Goal: Communication & Community: Answer question/provide support

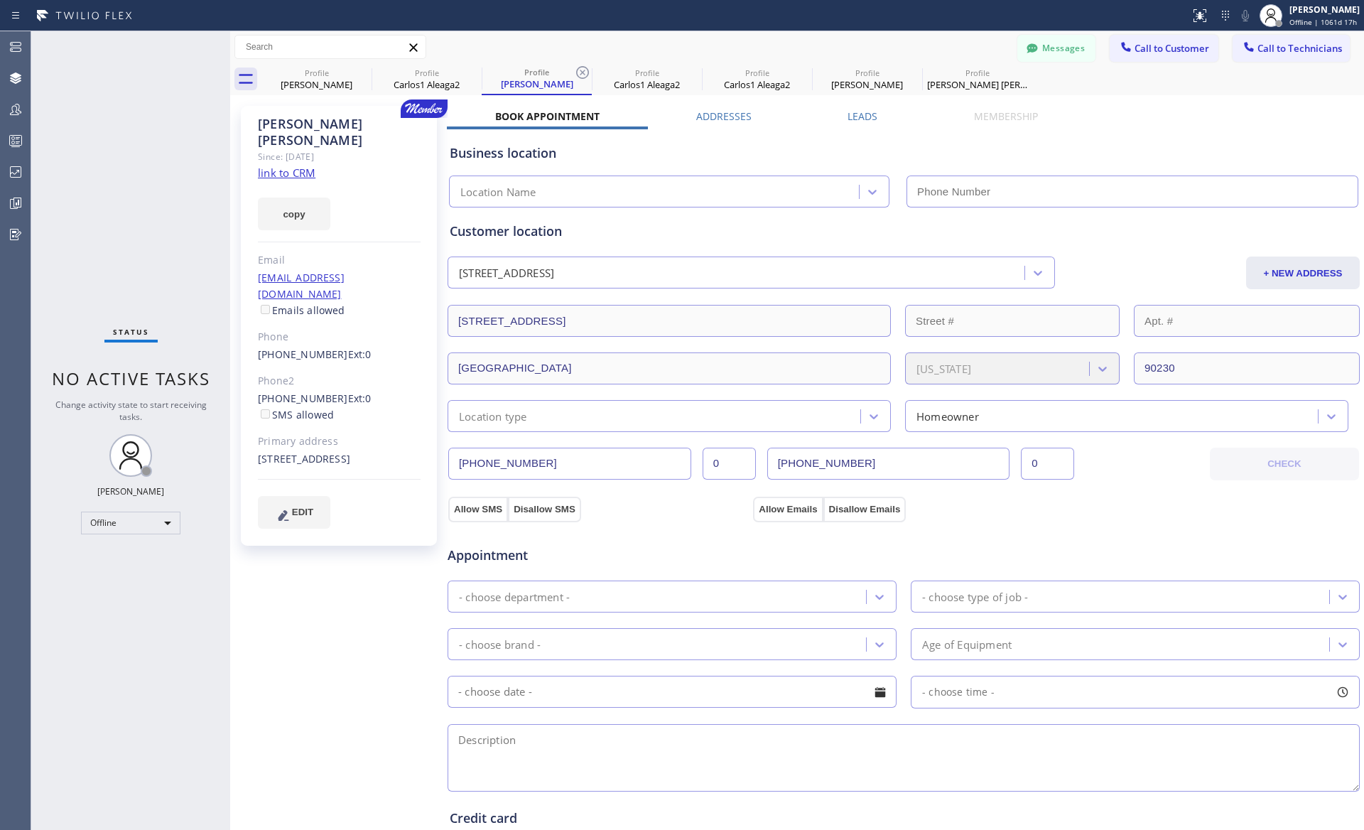
click at [382, 681] on div "[PERSON_NAME] Since: [DATE] link to CRM copy Email [EMAIL_ADDRESS][DOMAIN_NAME]…" at bounding box center [340, 573] width 213 height 949
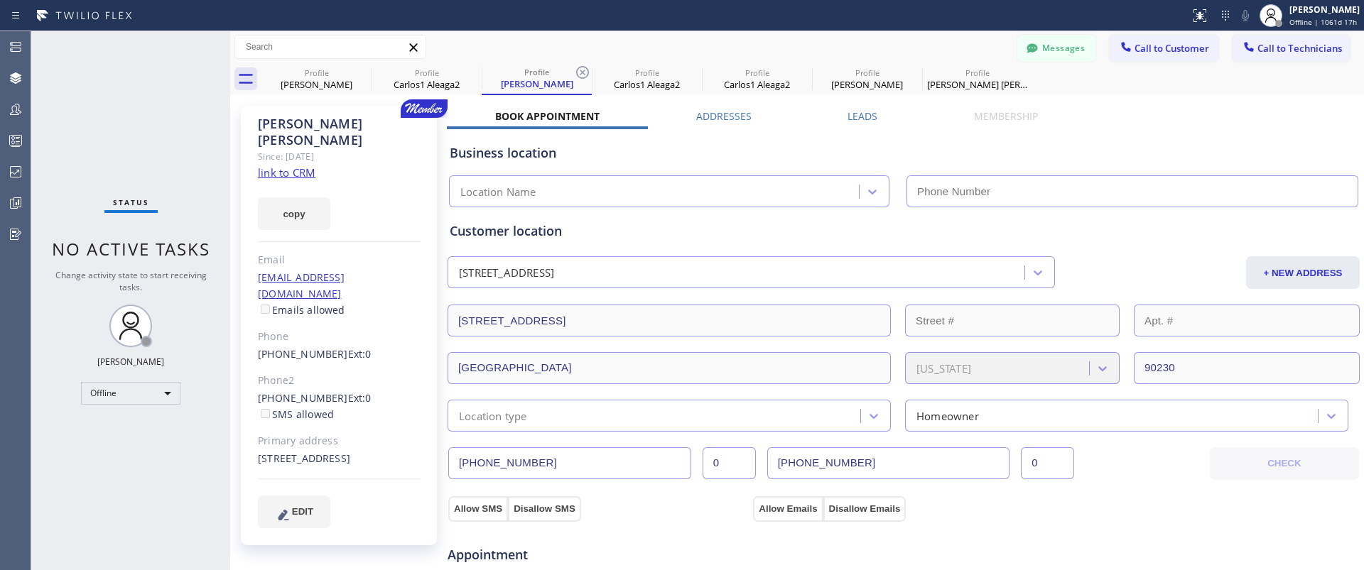
click at [985, 48] on div "Messages Call to Customer Call to Technicians Outbound call Location Search loc…" at bounding box center [797, 47] width 1134 height 25
click at [1063, 48] on button "Messages" at bounding box center [1056, 48] width 78 height 27
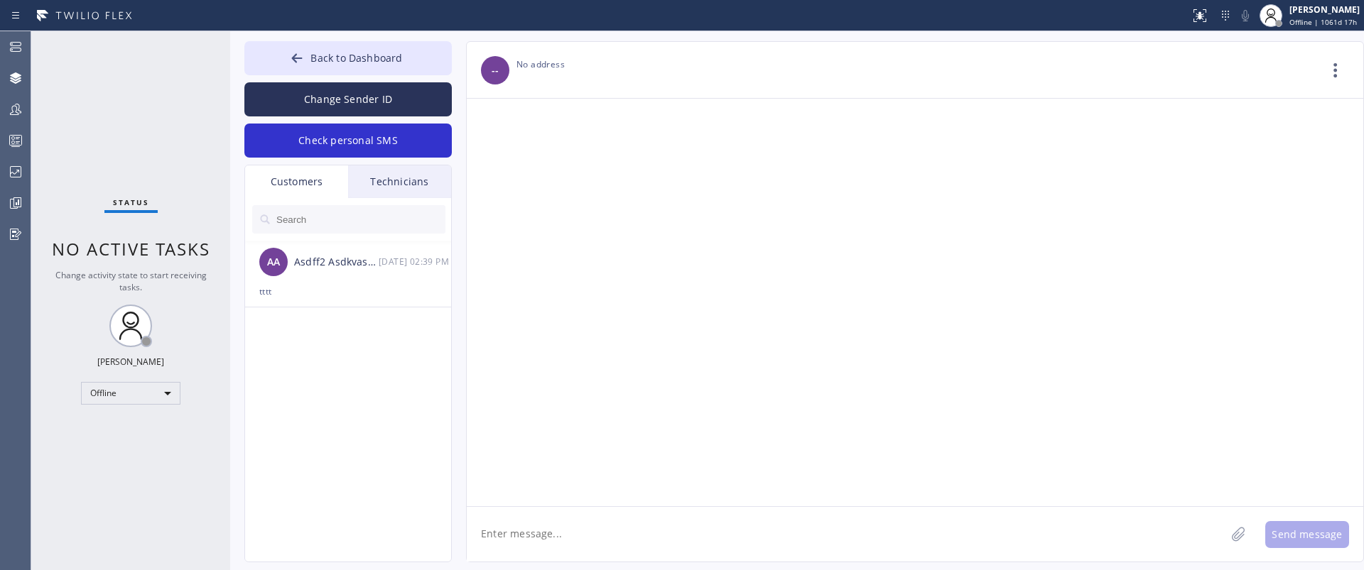
click at [404, 183] on div "Technicians" at bounding box center [399, 182] width 103 height 33
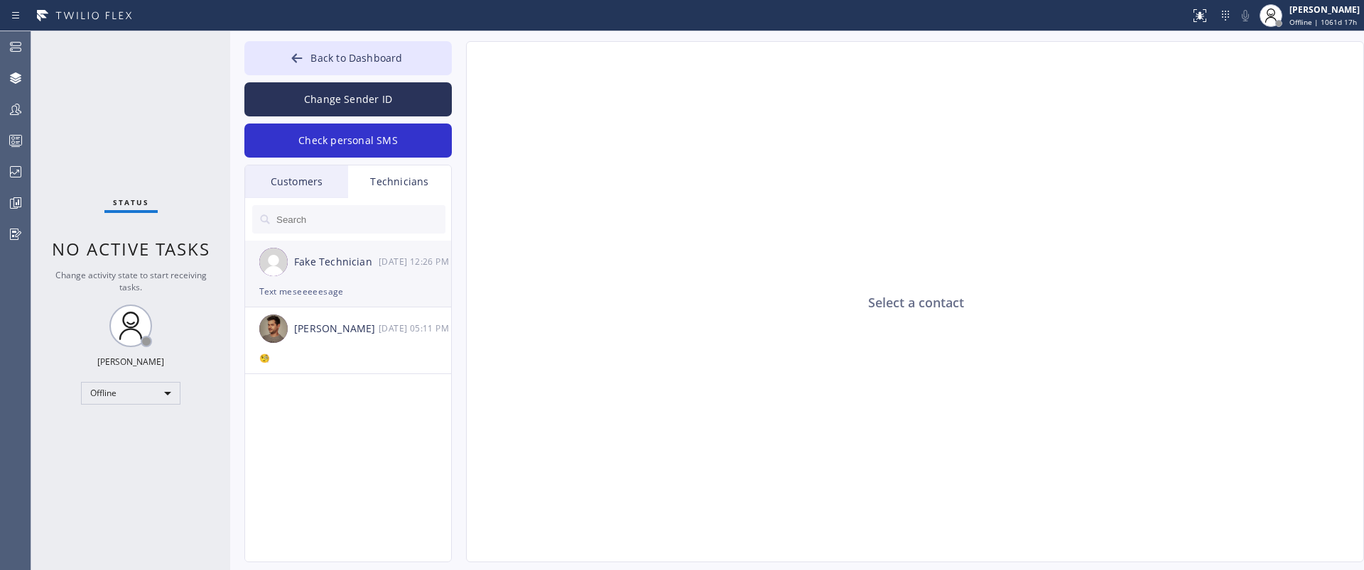
click at [344, 271] on div "Fake Technician [DATE] 12:26 PM" at bounding box center [348, 262] width 207 height 43
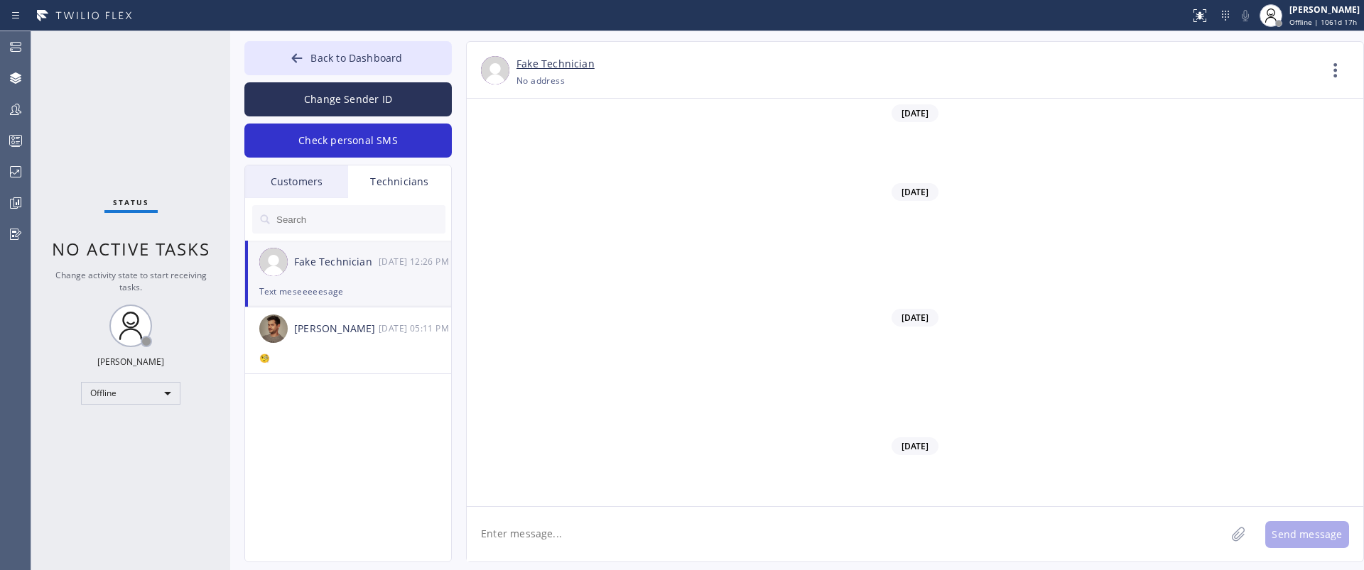
scroll to position [1143, 0]
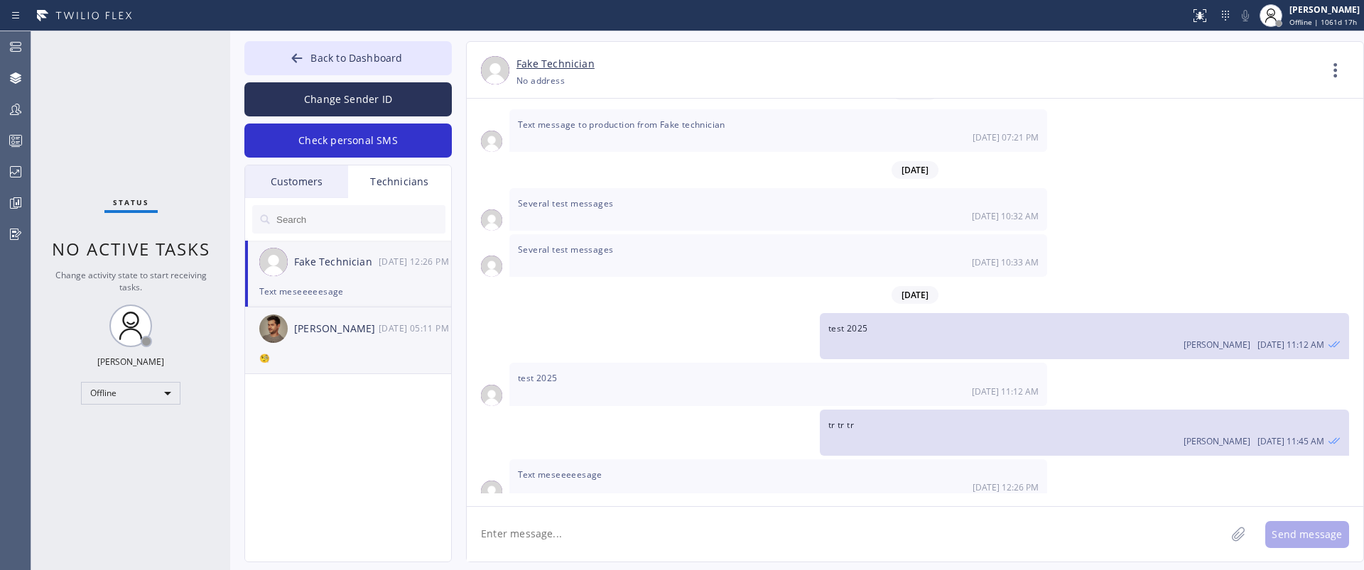
click at [331, 337] on div "[PERSON_NAME]" at bounding box center [336, 329] width 85 height 16
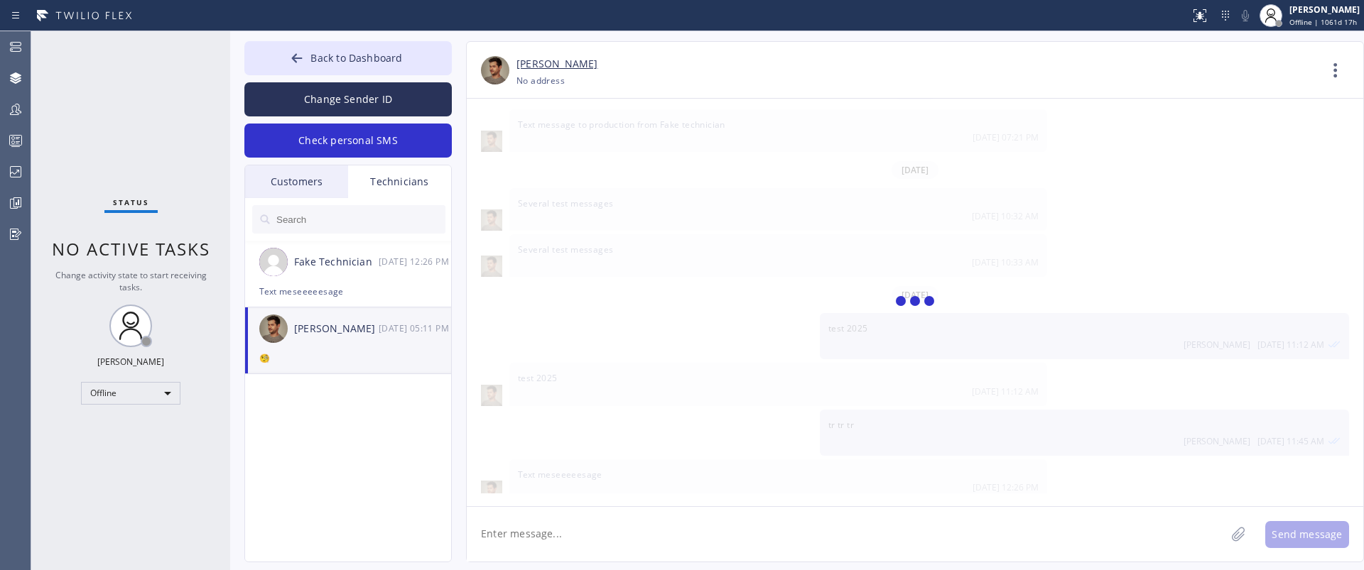
scroll to position [0, 0]
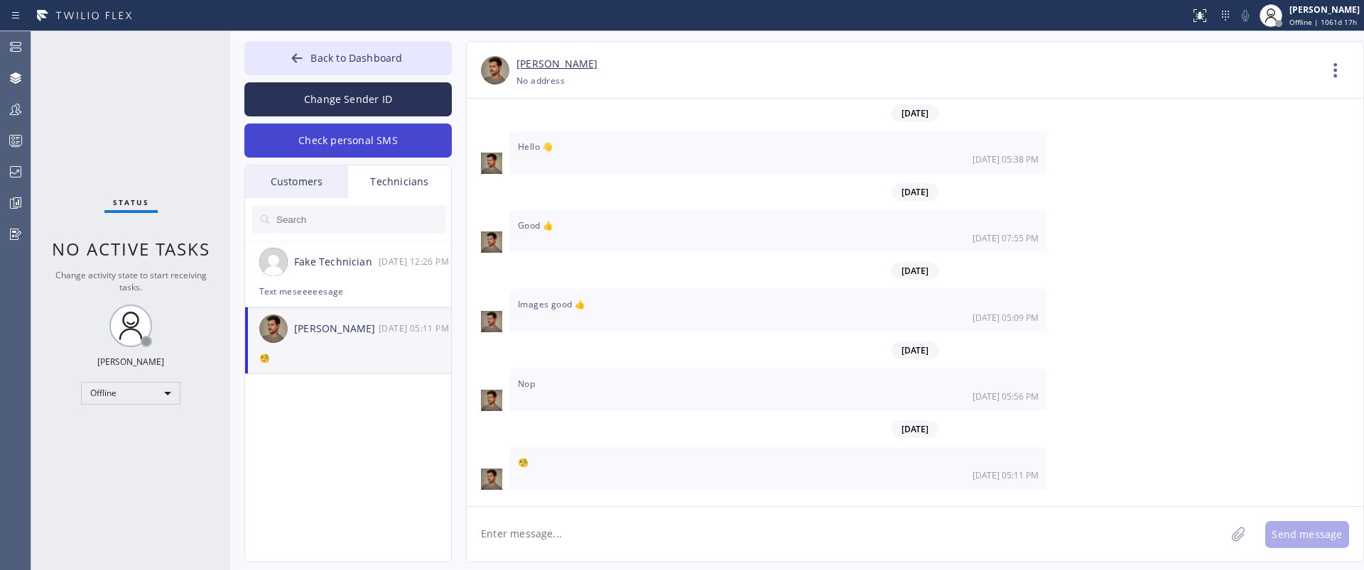
click at [342, 134] on button "Check personal SMS" at bounding box center [347, 141] width 207 height 34
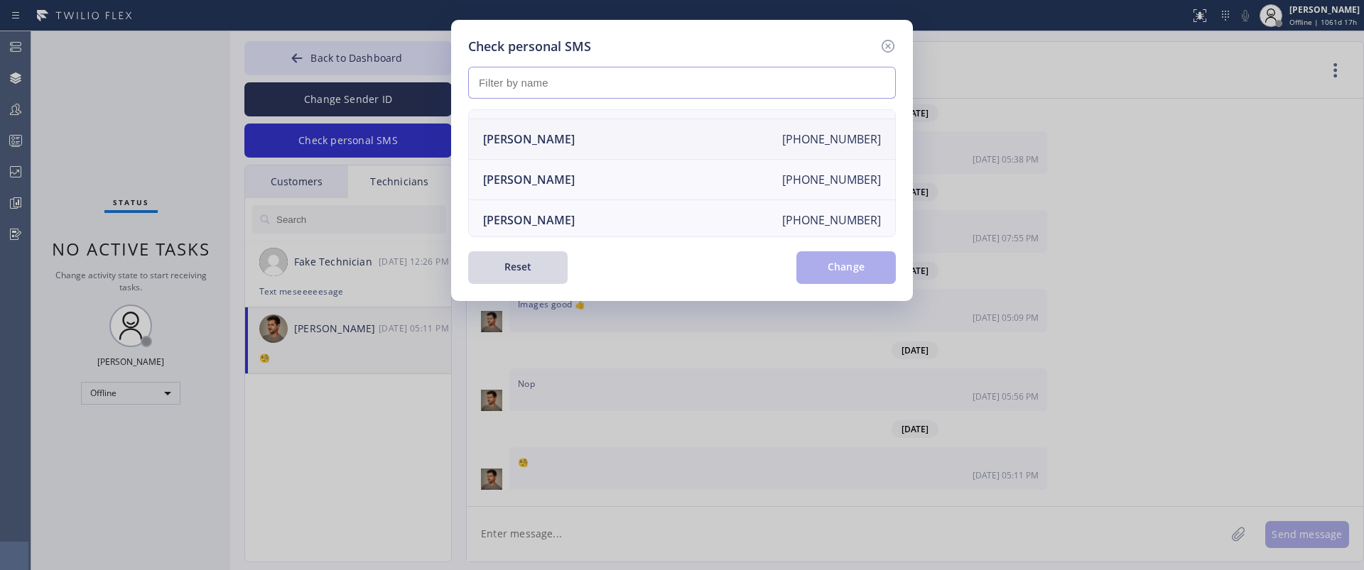
scroll to position [114, 0]
click at [585, 134] on li "[PERSON_NAME] [PHONE_NUMBER]" at bounding box center [682, 137] width 426 height 40
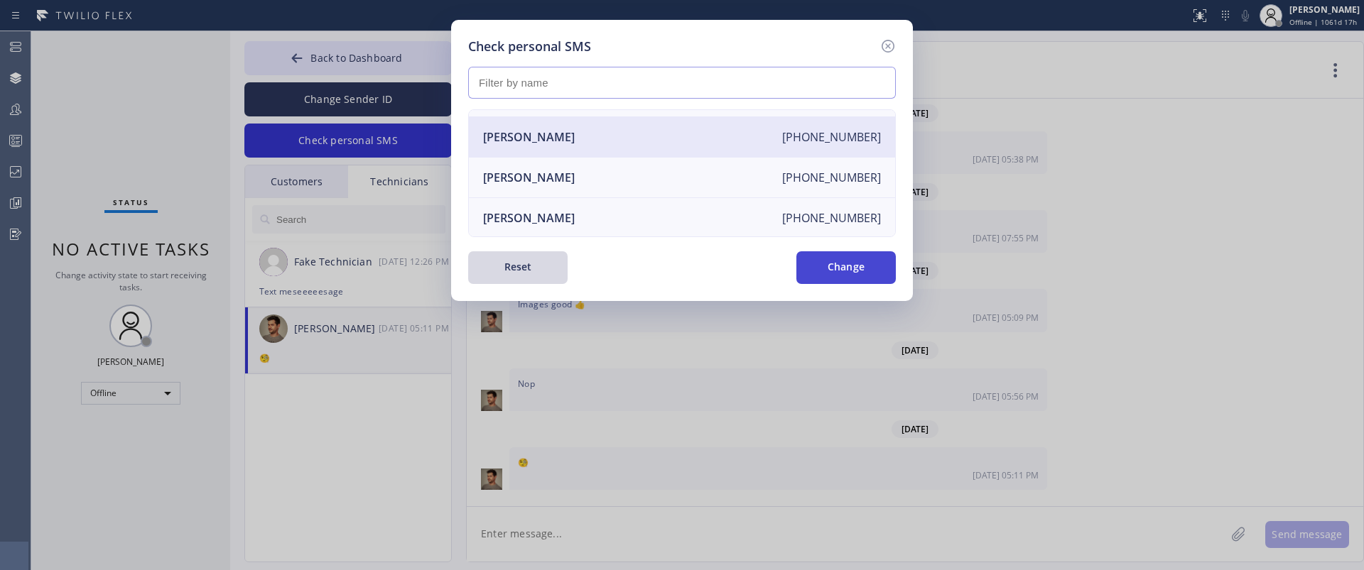
click at [829, 261] on button "Change" at bounding box center [845, 267] width 99 height 33
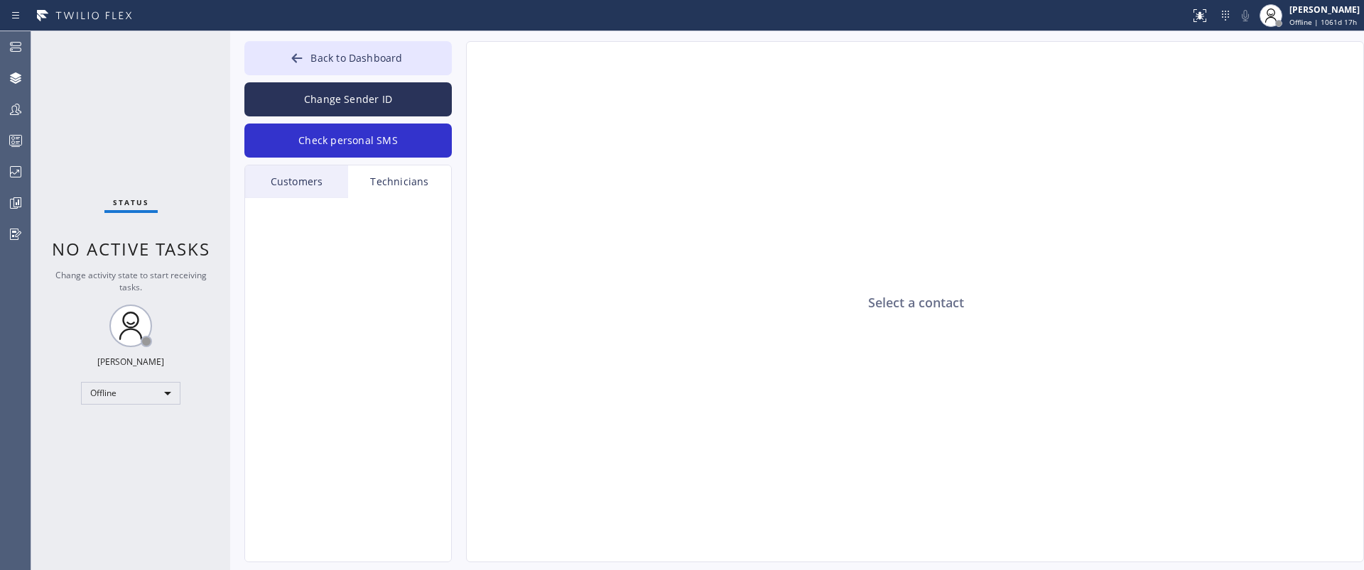
click at [297, 180] on div "Customers" at bounding box center [296, 182] width 103 height 33
click at [386, 190] on div "Technicians" at bounding box center [399, 182] width 103 height 33
click at [354, 140] on button "Check personal SMS" at bounding box center [347, 141] width 207 height 34
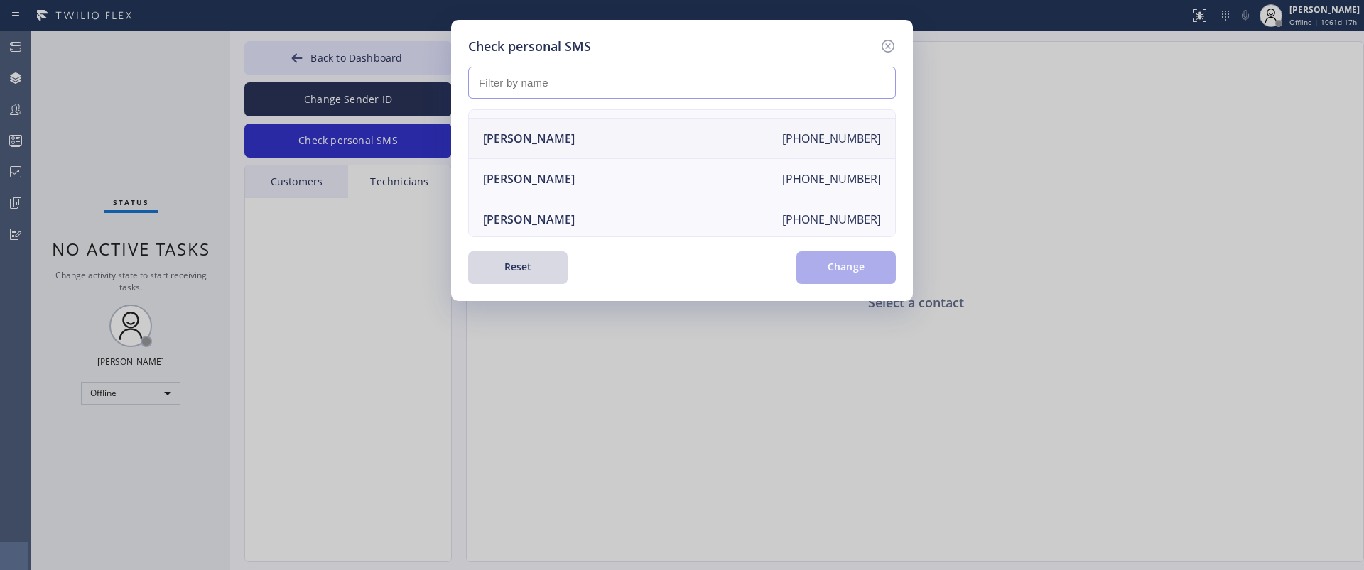
scroll to position [0, 0]
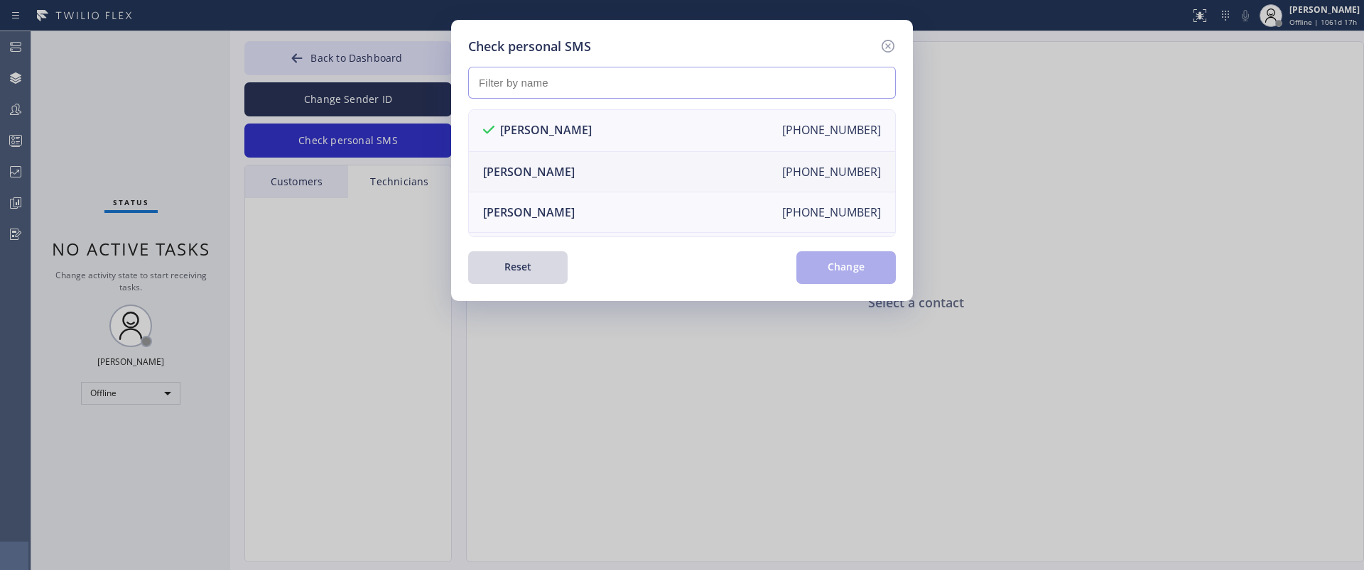
click at [530, 168] on div "[PERSON_NAME]" at bounding box center [529, 172] width 92 height 16
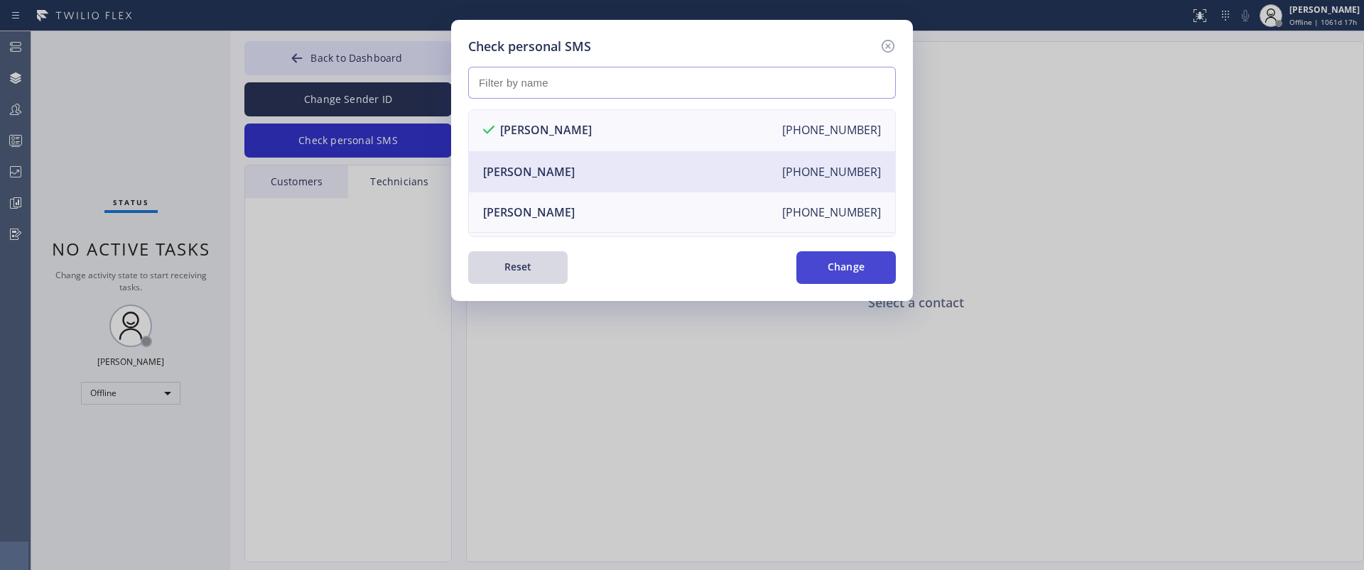
click at [846, 266] on button "Change" at bounding box center [845, 267] width 99 height 33
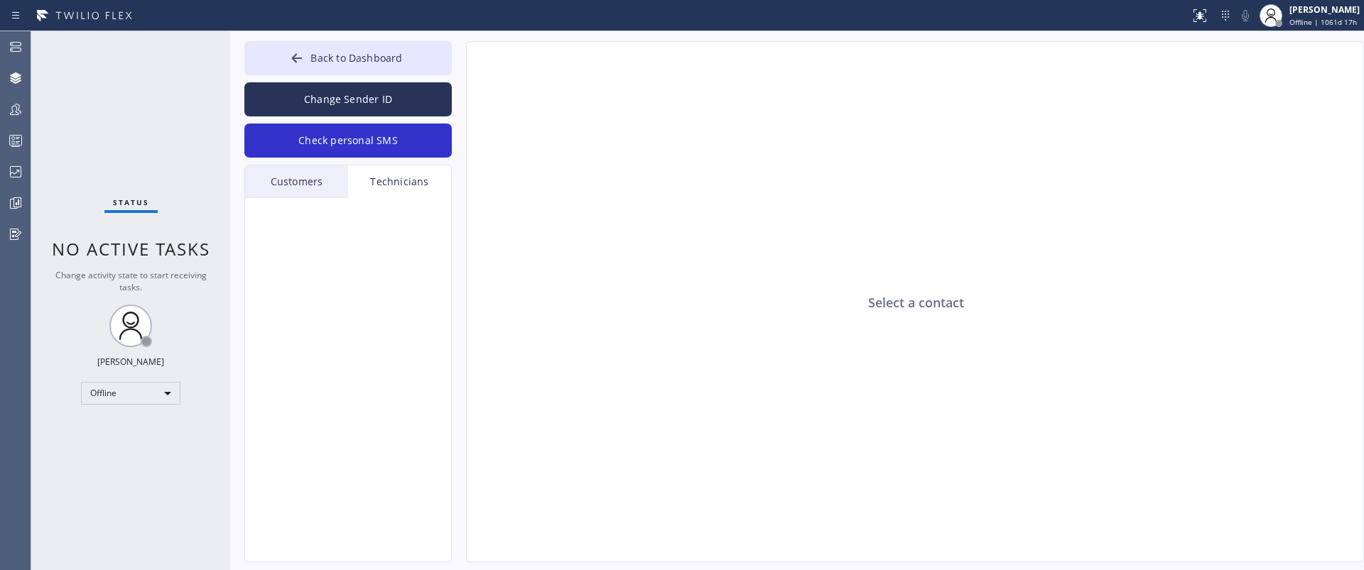
click at [306, 182] on div "Customers" at bounding box center [296, 182] width 103 height 33
click at [378, 178] on div "Technicians" at bounding box center [399, 182] width 103 height 33
click at [294, 176] on div "Customers" at bounding box center [296, 182] width 103 height 33
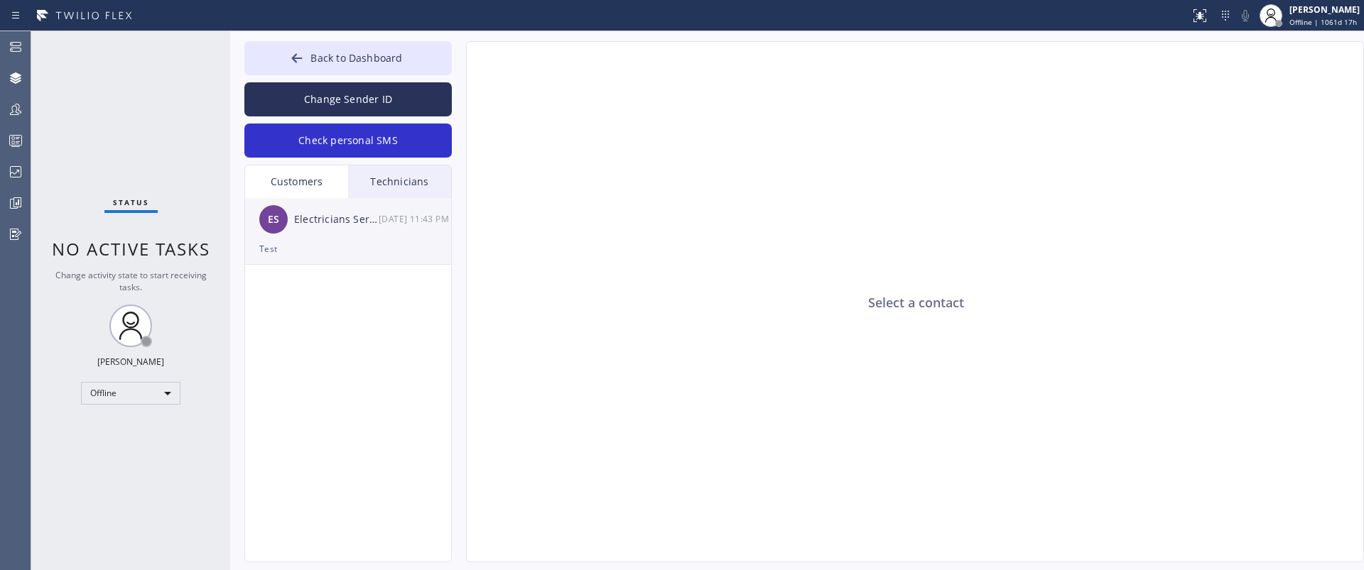
click at [313, 254] on div "Test" at bounding box center [348, 249] width 178 height 16
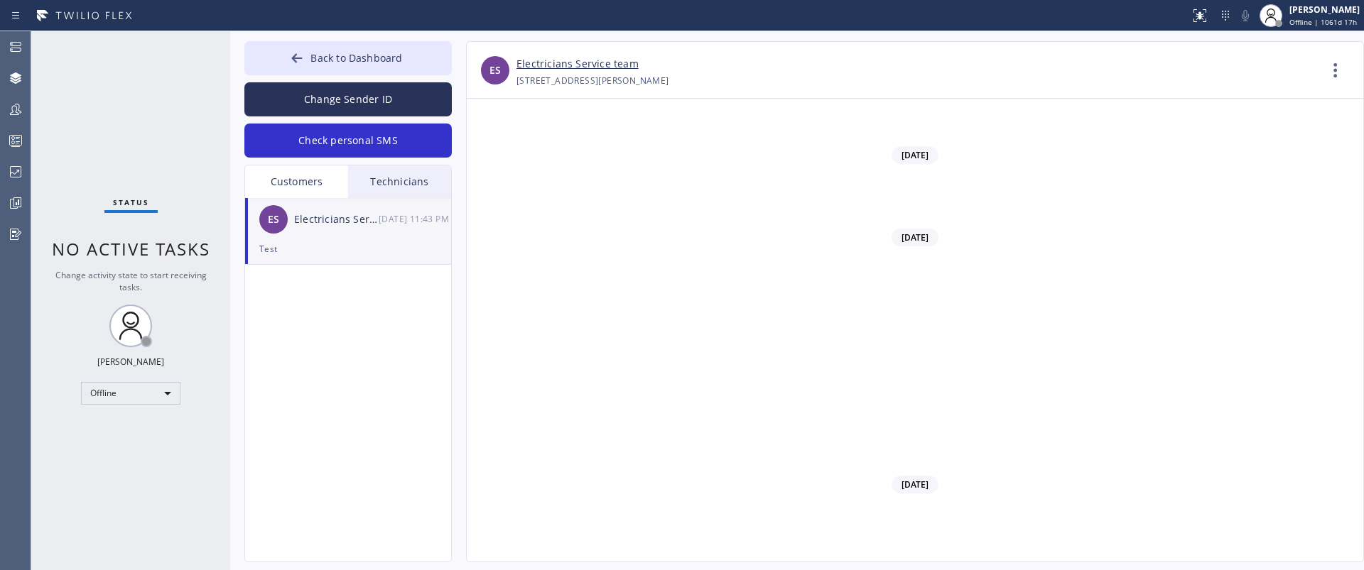
click at [859, 281] on div "[PERSON_NAME] [DATE] 11:11 PM" at bounding box center [1084, 286] width 512 height 16
click at [361, 184] on div "Technicians" at bounding box center [399, 182] width 103 height 33
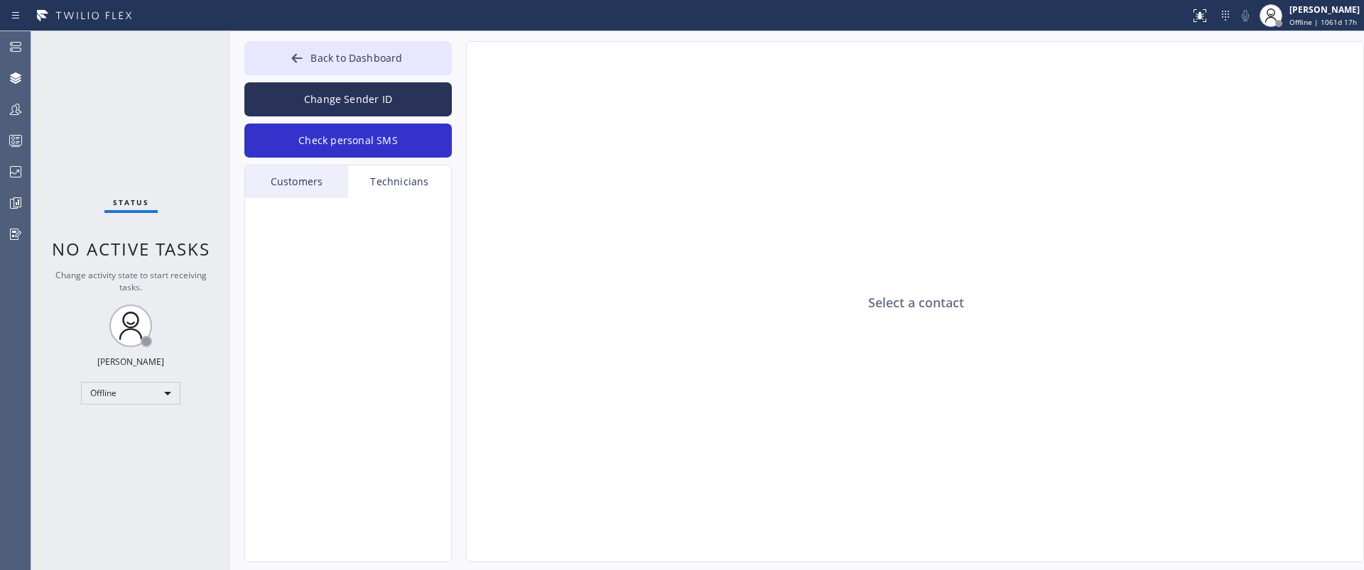
click at [286, 190] on div "Customers" at bounding box center [296, 182] width 103 height 33
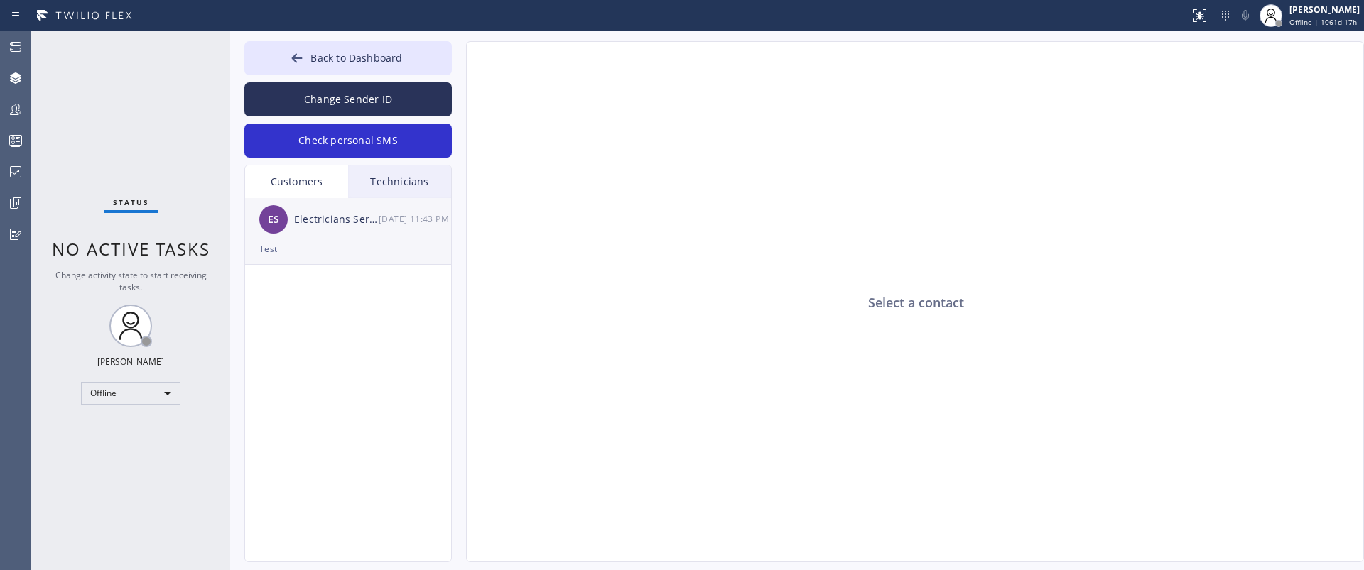
click at [367, 219] on div "Electricians Service team" at bounding box center [336, 220] width 85 height 16
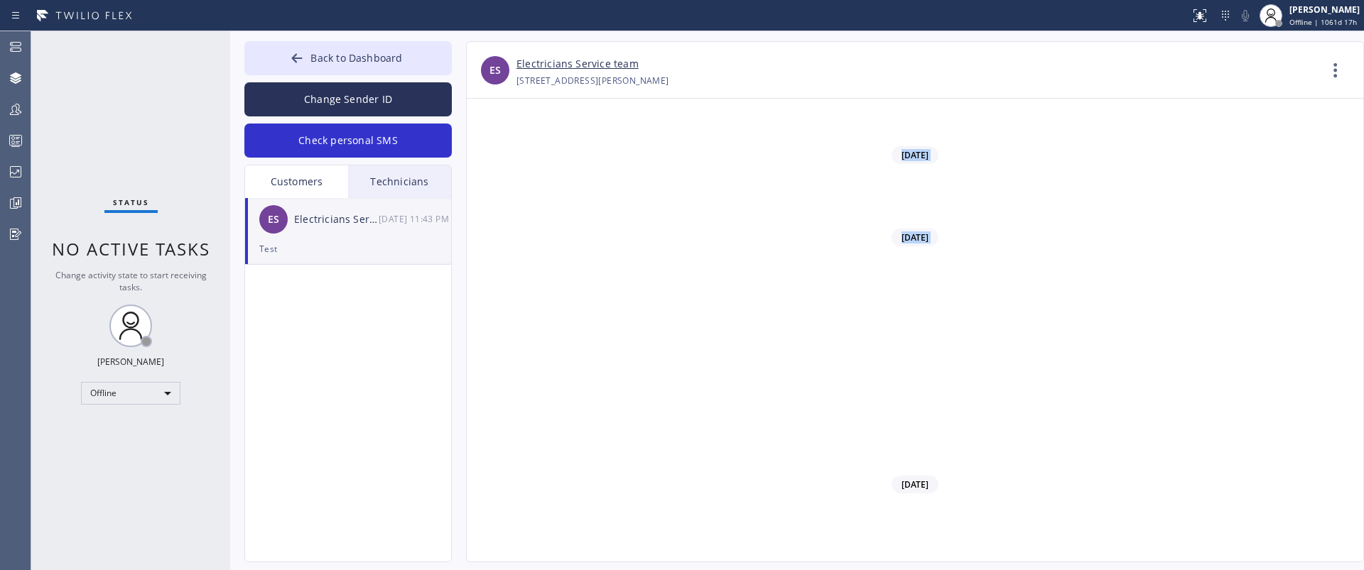
drag, startPoint x: 805, startPoint y: 163, endPoint x: 1080, endPoint y: 471, distance: 412.5
click at [1080, 471] on div "[DATE] test [PERSON_NAME] 02/24 11:10 PM [DATE] test [PERSON_NAME] [DATE] 11:11…" at bounding box center [915, 345] width 896 height 408
click at [617, 434] on span at bounding box center [778, 403] width 521 height 85
click at [379, 183] on div "Technicians" at bounding box center [399, 182] width 103 height 33
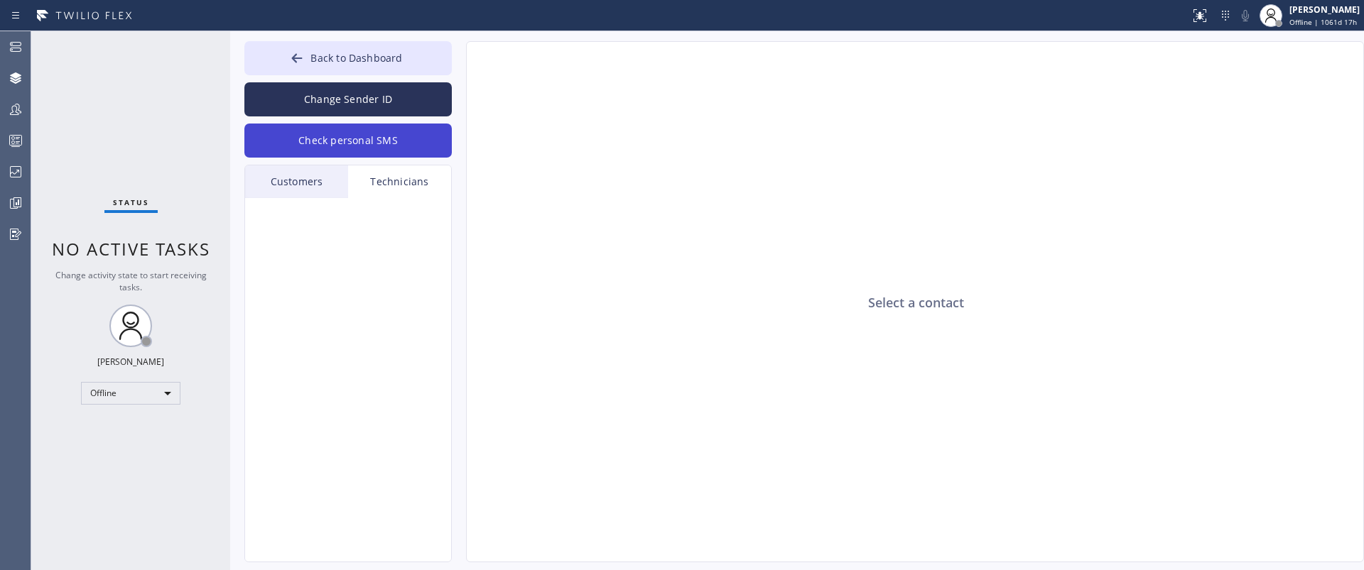
click at [357, 135] on button "Check personal SMS" at bounding box center [347, 141] width 207 height 34
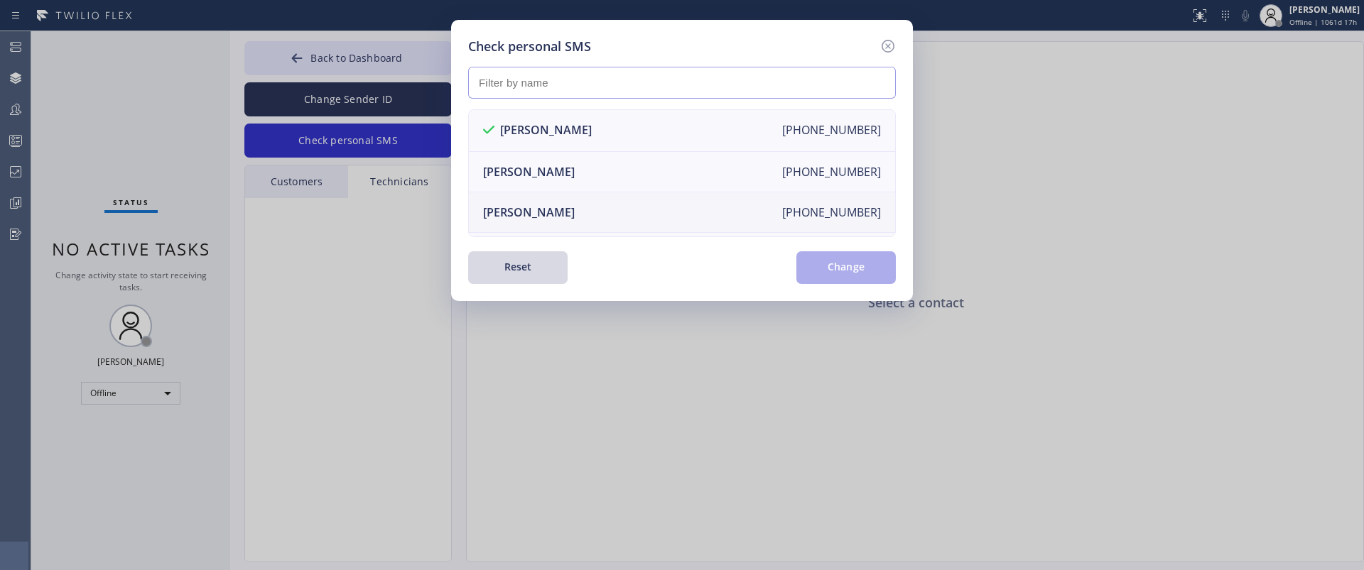
click at [622, 211] on li "[PERSON_NAME] [PHONE_NUMBER]" at bounding box center [682, 213] width 426 height 40
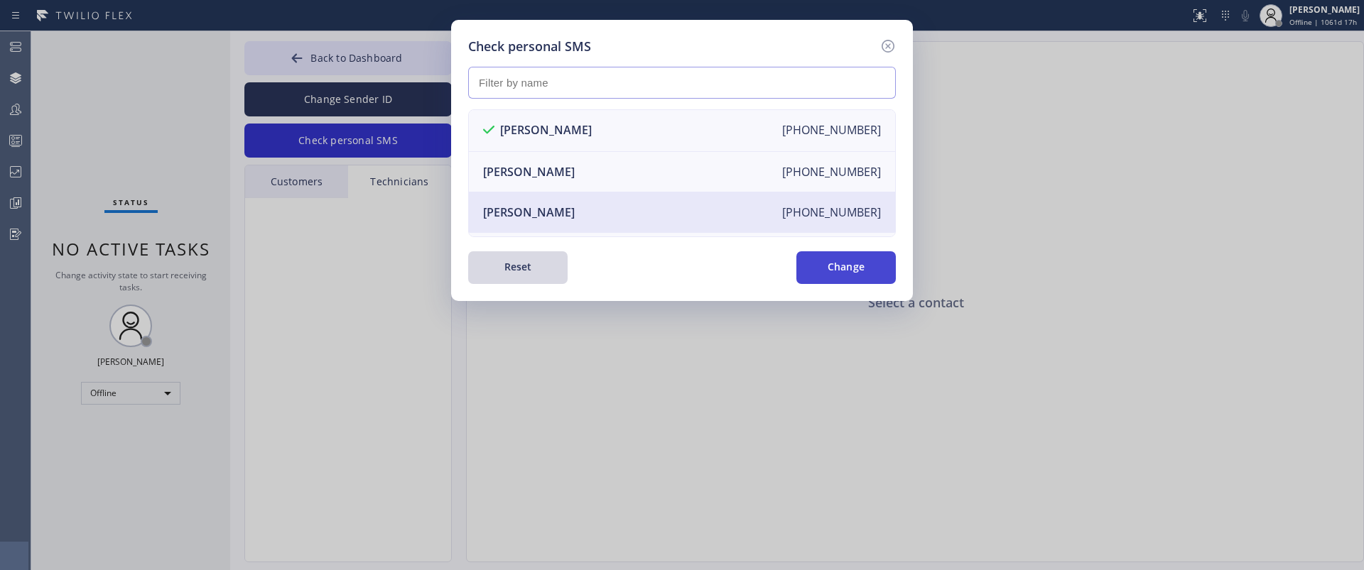
click at [842, 266] on button "Change" at bounding box center [845, 267] width 99 height 33
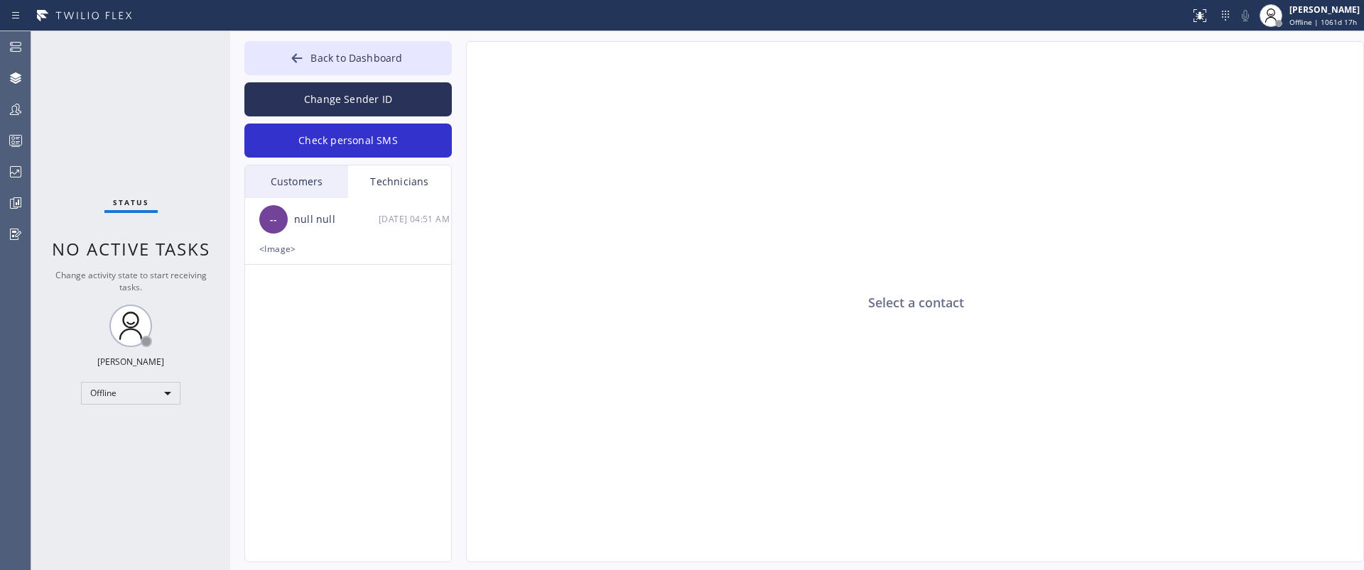
click at [299, 188] on div "Customers" at bounding box center [296, 182] width 103 height 33
click at [384, 188] on div "Technicians" at bounding box center [399, 182] width 103 height 33
click at [354, 242] on div "<Image>" at bounding box center [348, 249] width 178 height 16
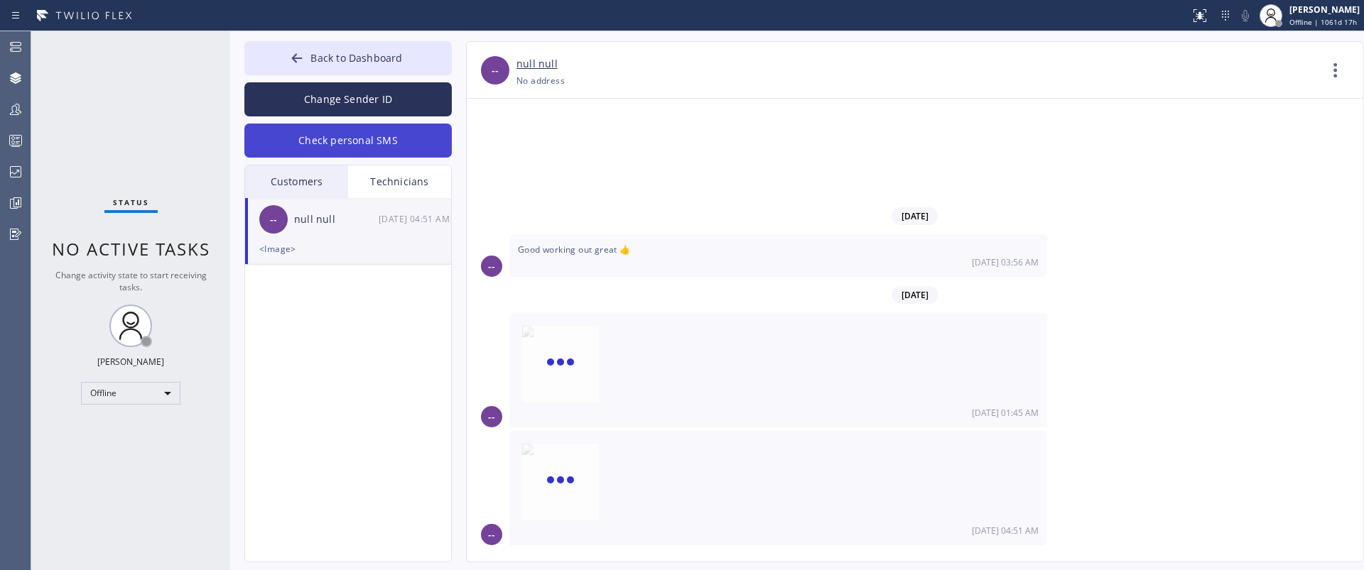
click at [350, 143] on button "Check personal SMS" at bounding box center [347, 141] width 207 height 34
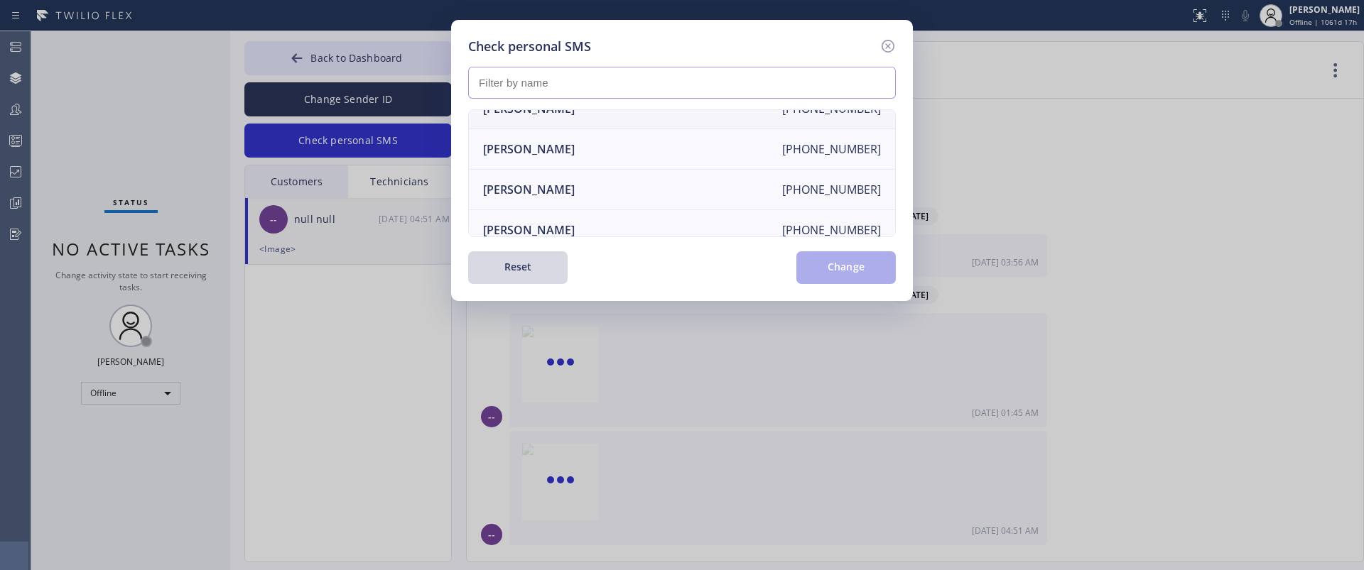
scroll to position [65, 0]
click at [597, 226] on li "[PERSON_NAME] [PHONE_NUMBER]" at bounding box center [682, 228] width 426 height 40
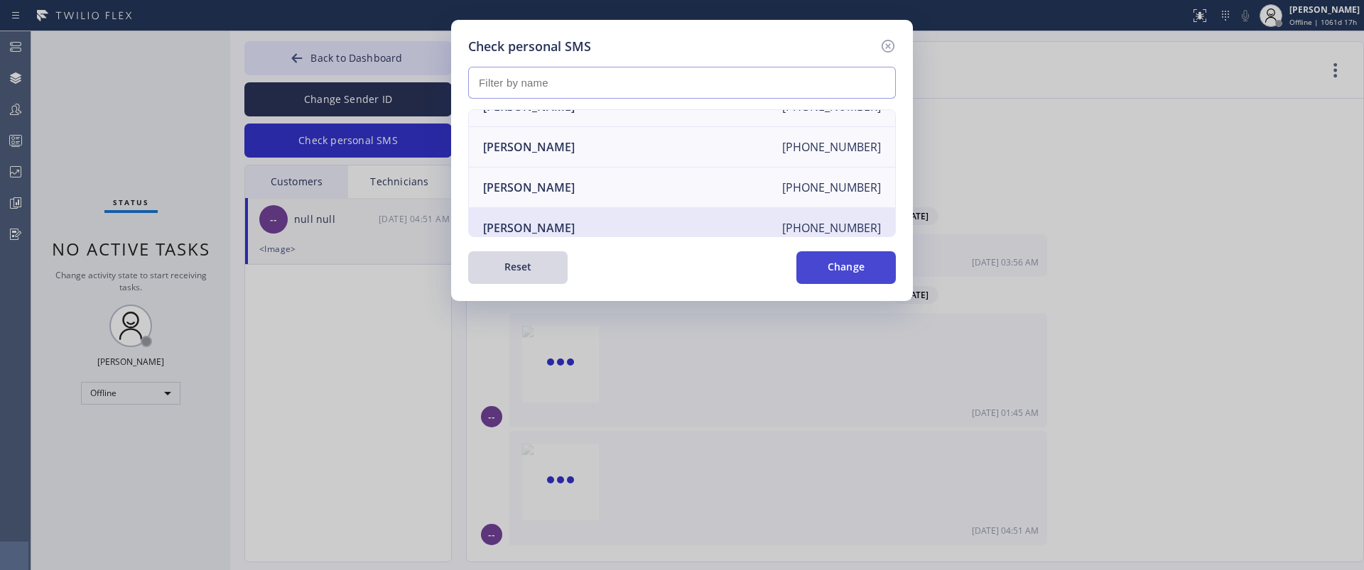
click at [835, 269] on button "Change" at bounding box center [845, 267] width 99 height 33
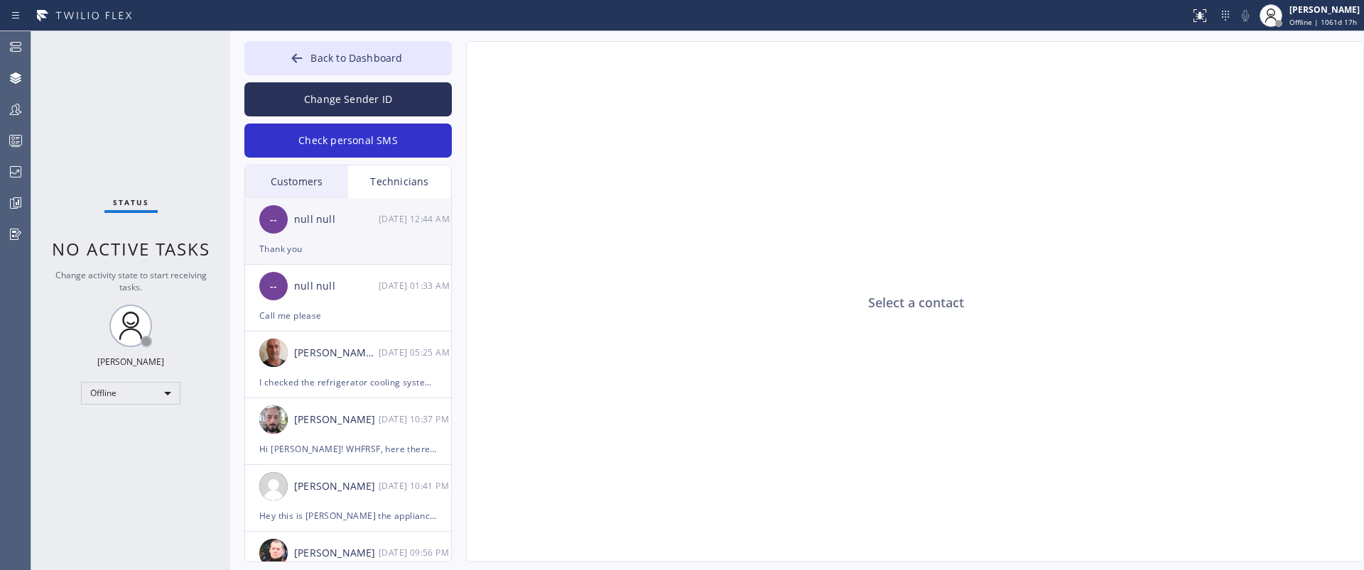
click at [349, 251] on div "Thank you" at bounding box center [348, 249] width 178 height 16
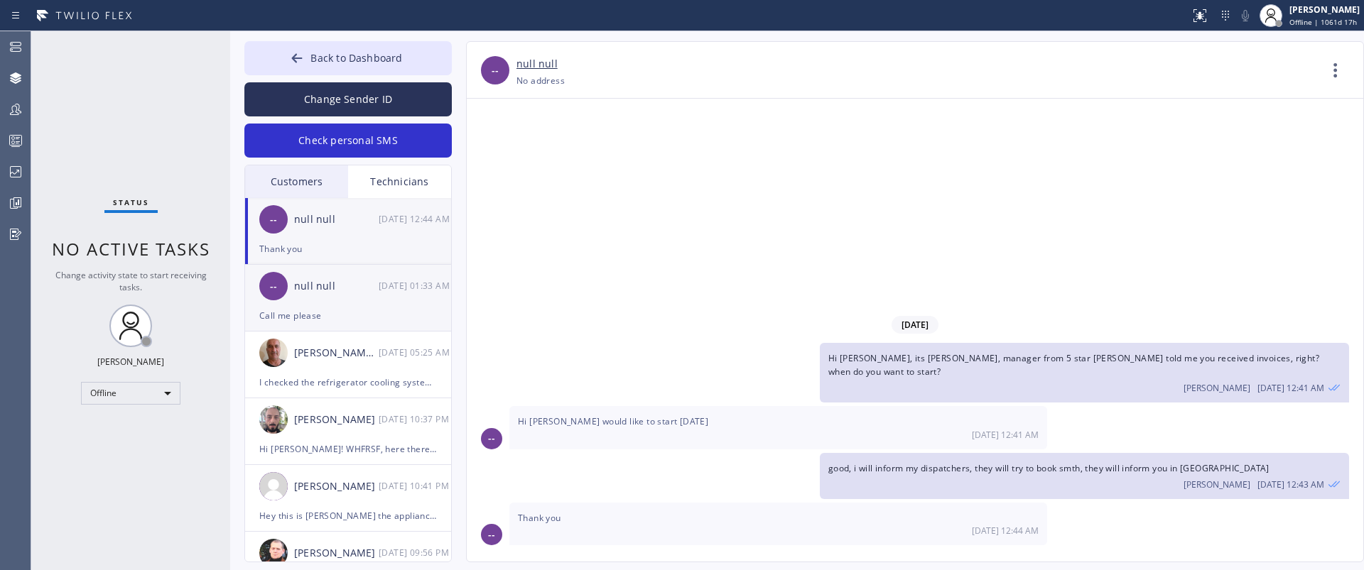
click at [341, 286] on div "null null" at bounding box center [336, 286] width 85 height 16
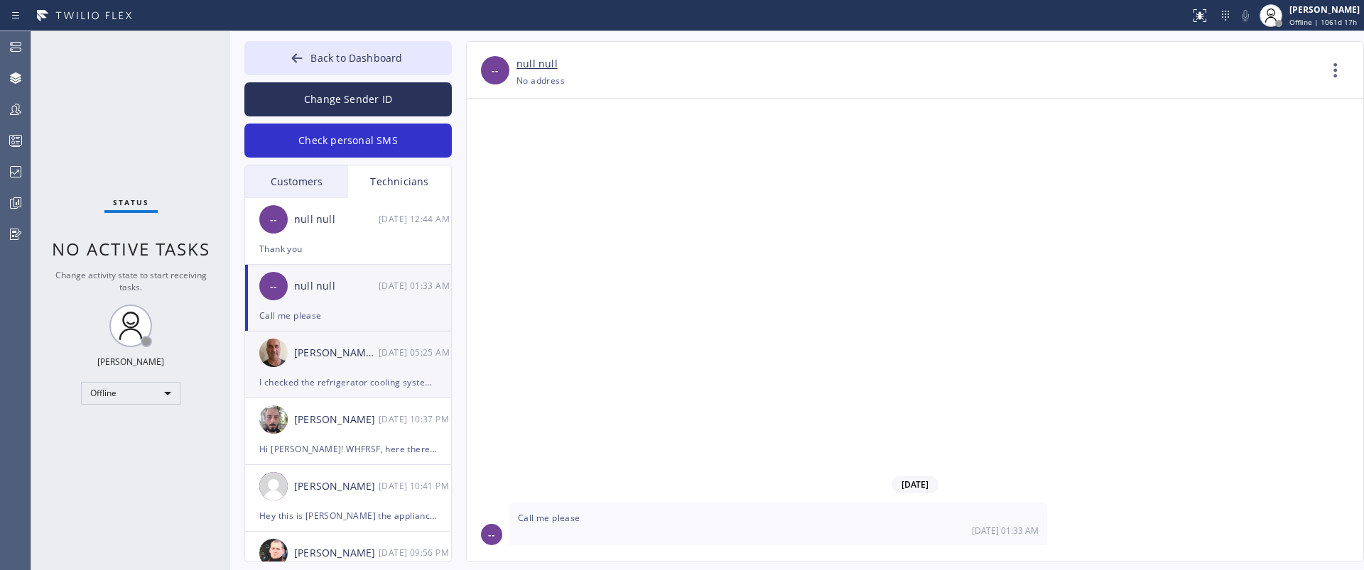
click at [340, 344] on div "[PERSON_NAME] Eranosyan [DATE] 05:25 AM" at bounding box center [348, 353] width 207 height 43
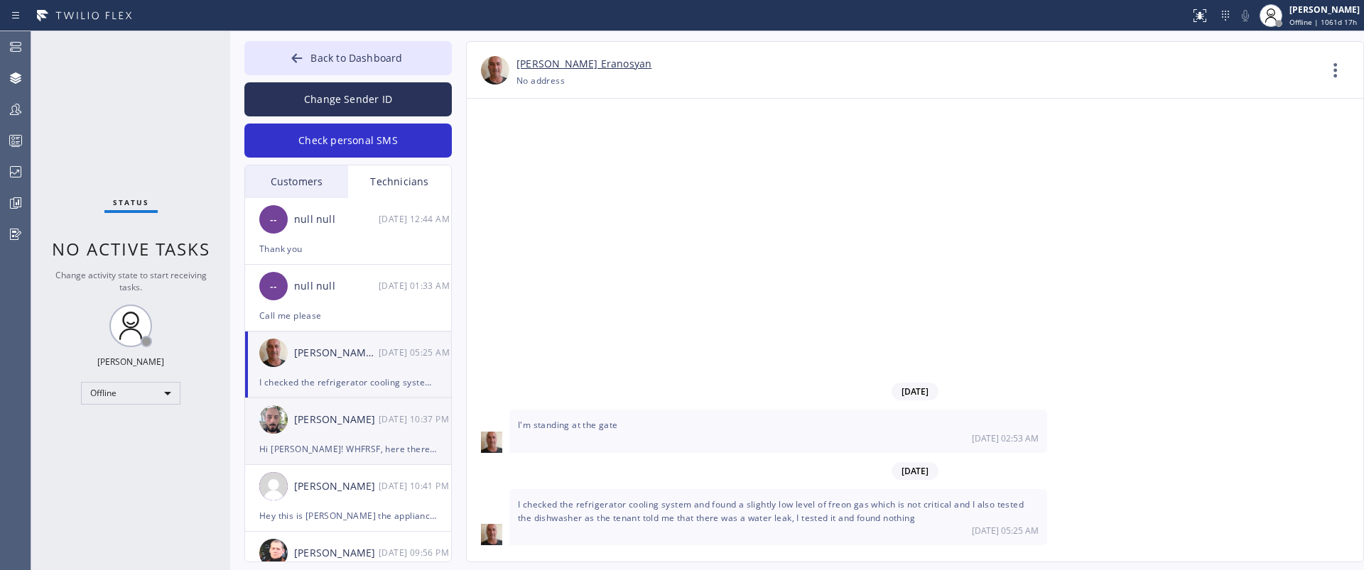
click at [322, 433] on div "[PERSON_NAME] [DATE] 10:37 PM" at bounding box center [348, 419] width 207 height 43
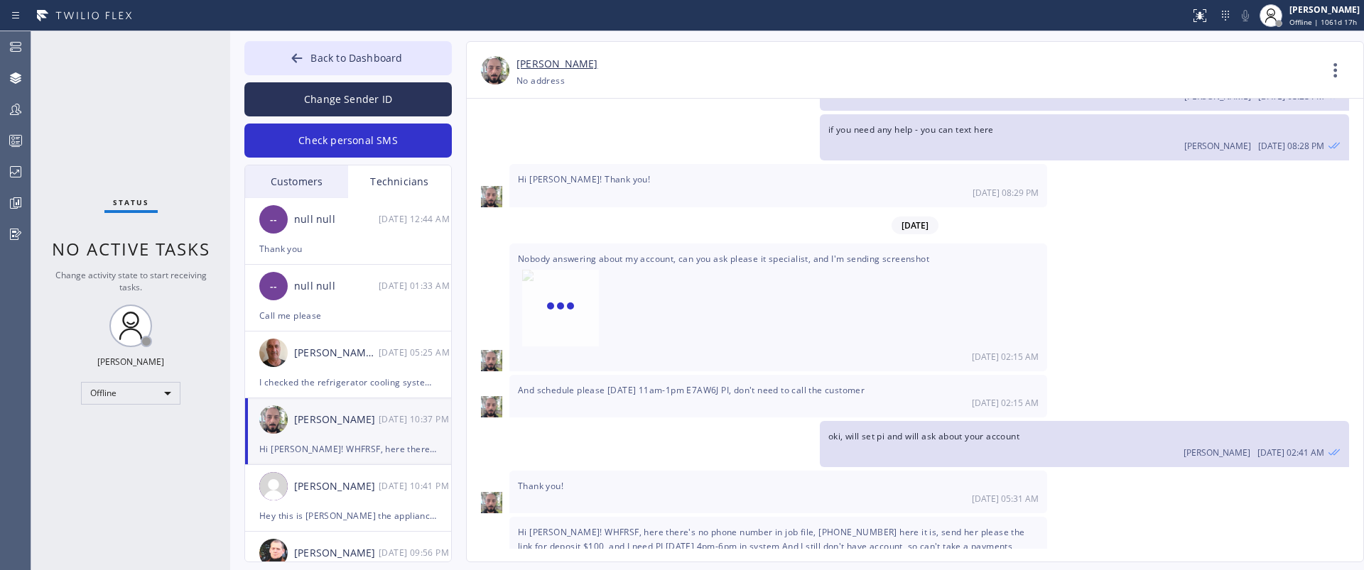
scroll to position [92, 0]
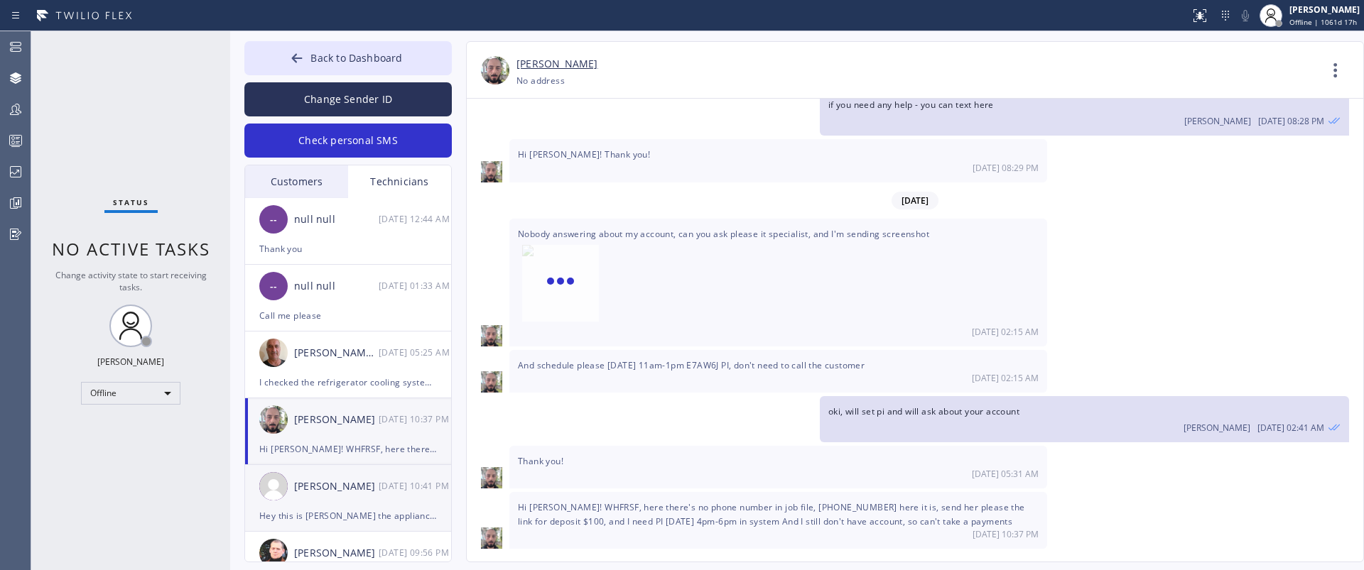
click at [346, 492] on div "[PERSON_NAME]" at bounding box center [336, 487] width 85 height 16
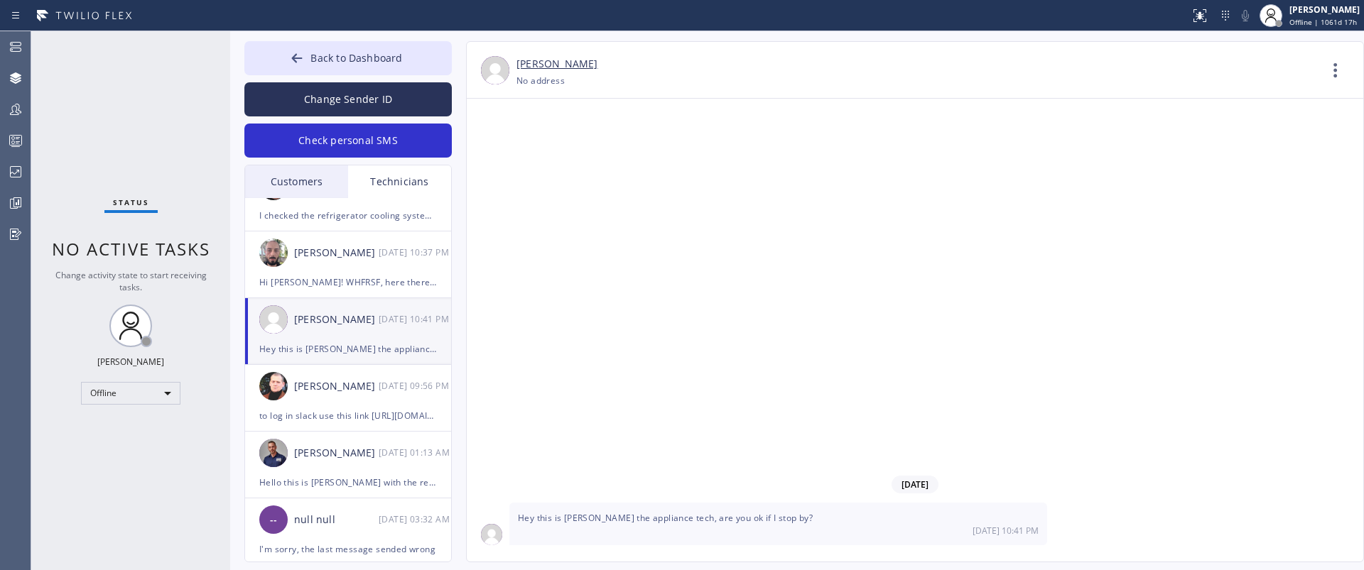
scroll to position [237, 0]
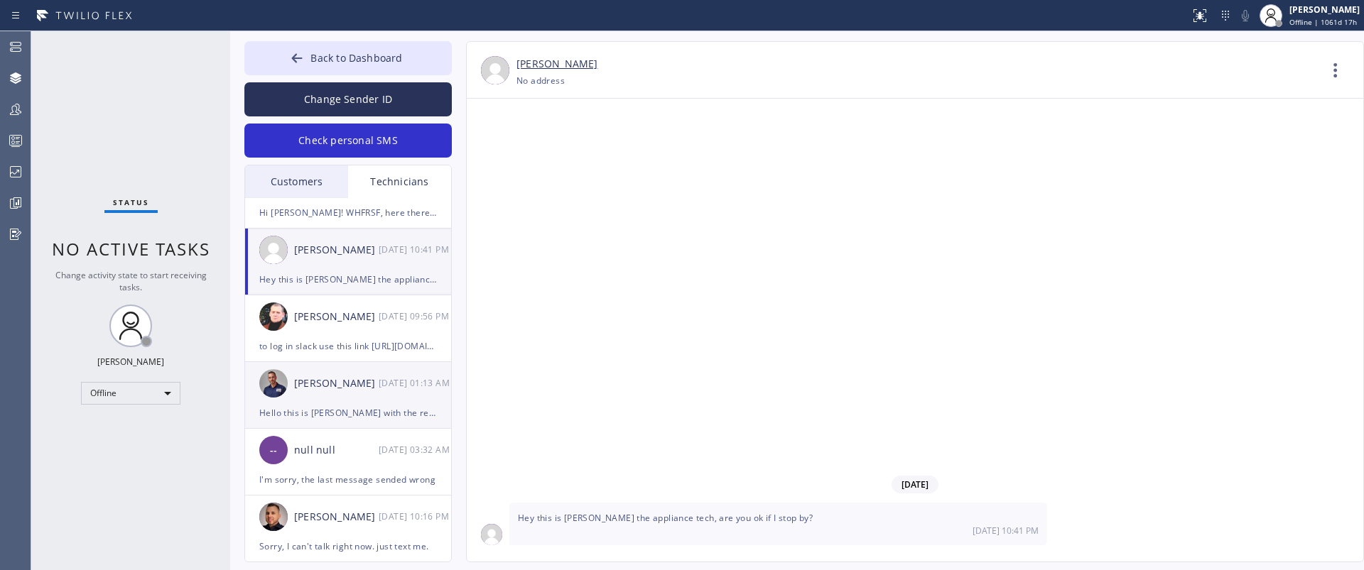
click at [335, 391] on div "[PERSON_NAME] [DATE] 01:13 AM" at bounding box center [348, 383] width 207 height 43
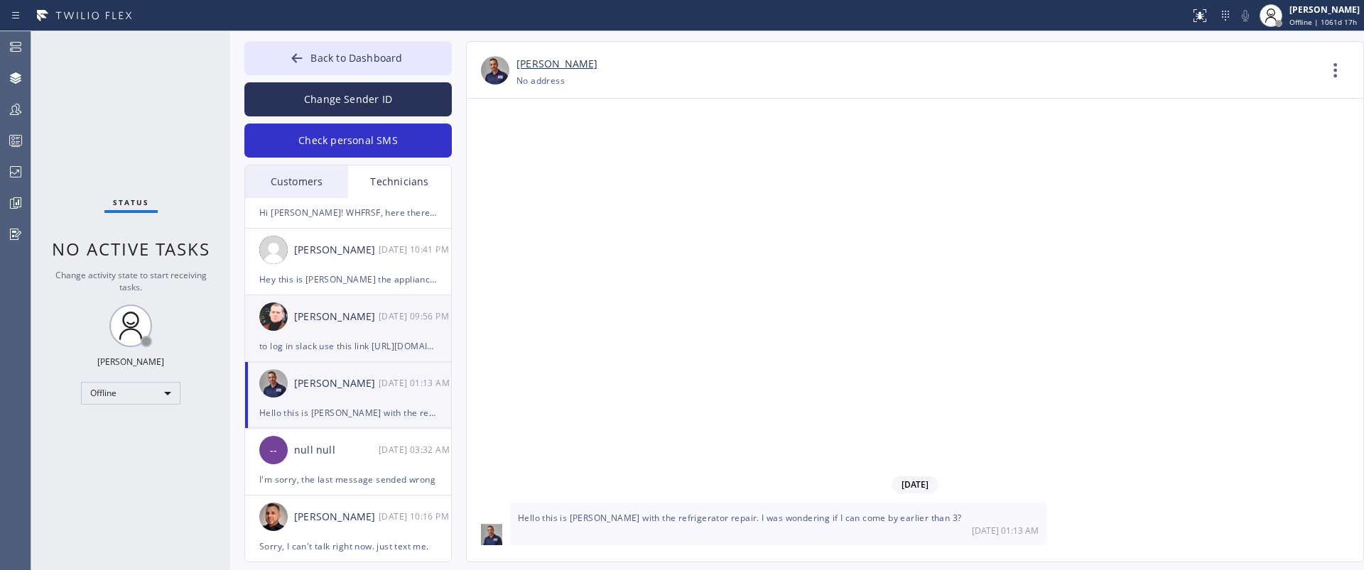
click at [331, 326] on div "[PERSON_NAME] [DATE] 09:56 PM" at bounding box center [348, 316] width 207 height 43
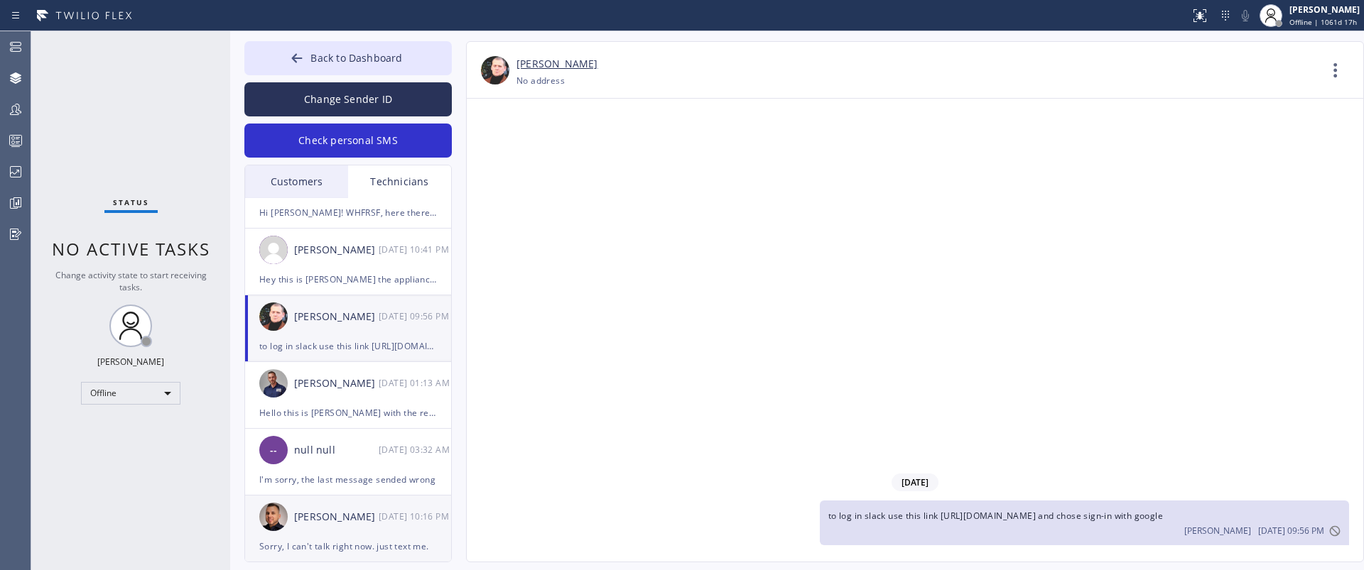
click at [335, 528] on div "[PERSON_NAME] [DATE] 10:16 PM" at bounding box center [348, 517] width 207 height 43
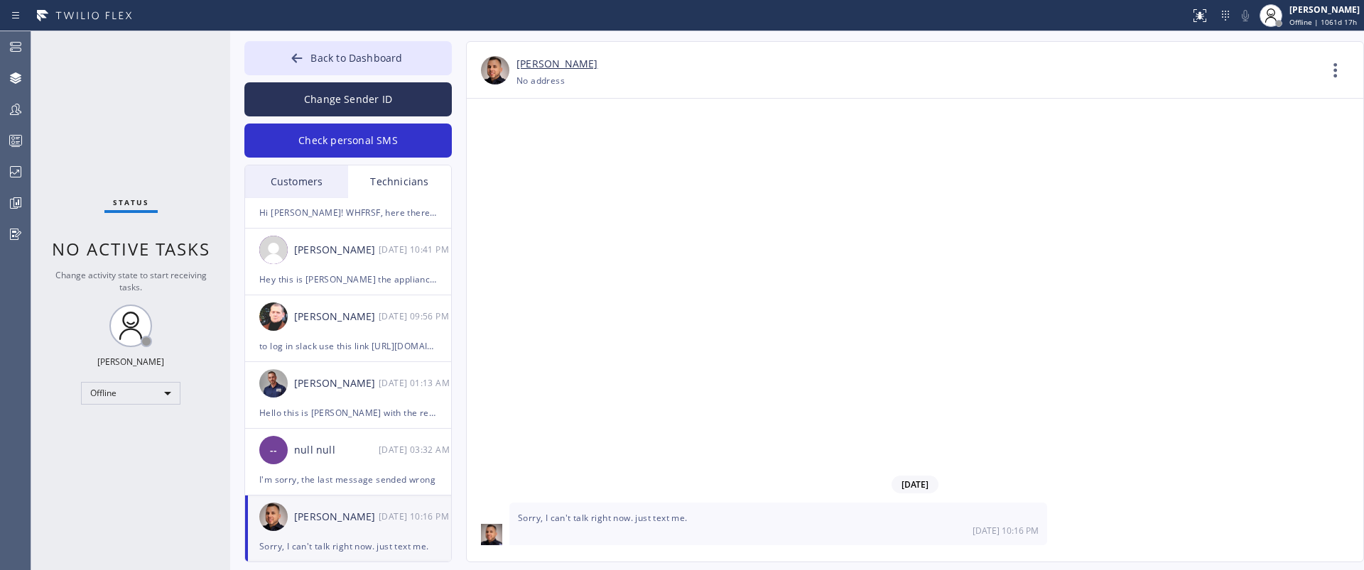
click at [312, 180] on div "Customers" at bounding box center [296, 182] width 103 height 33
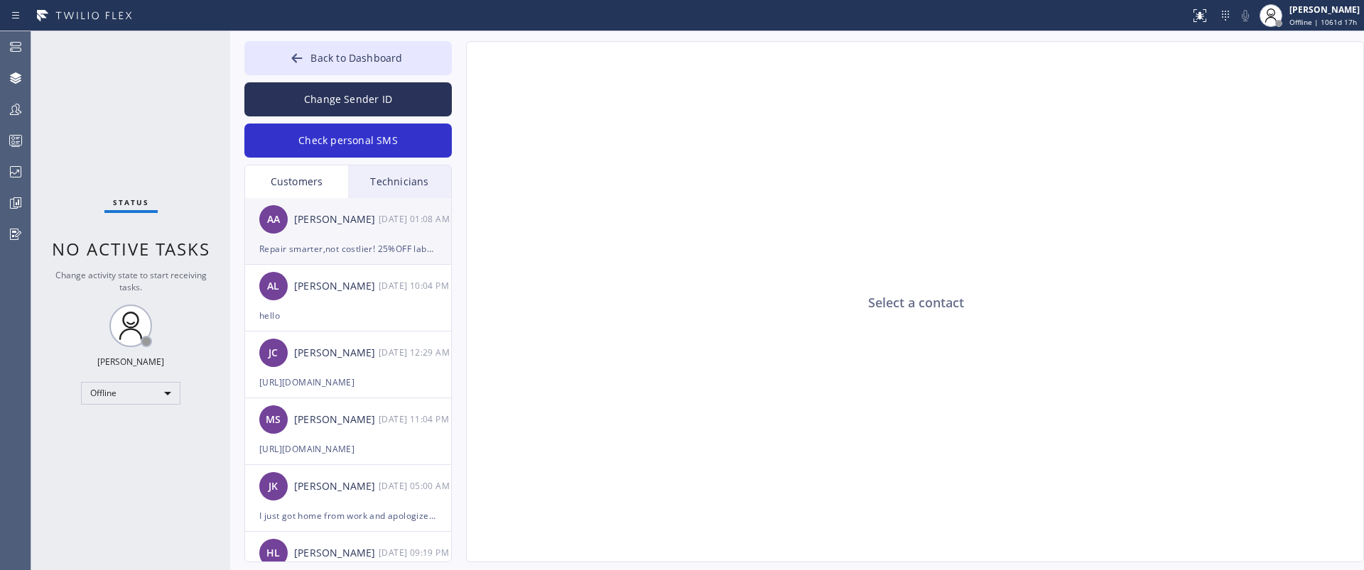
click at [333, 249] on div "Repair smarter,not costlier! 25%OFF labor (Regular Brands Only).[DATE] week ahe…" at bounding box center [348, 249] width 178 height 16
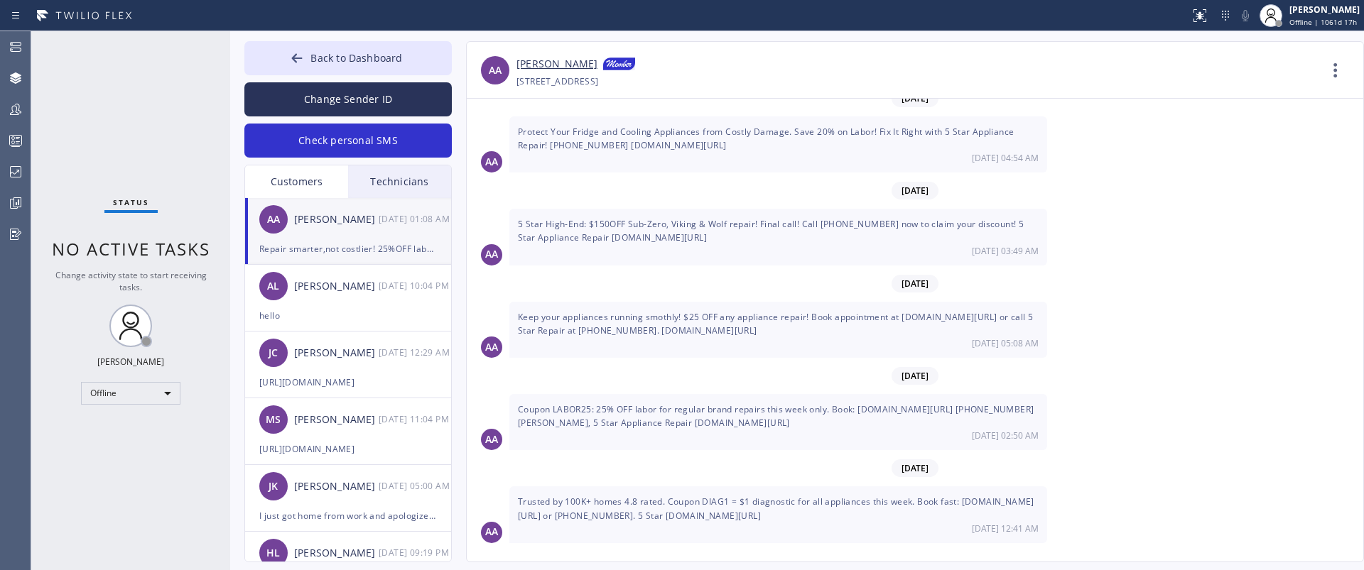
scroll to position [11811, 0]
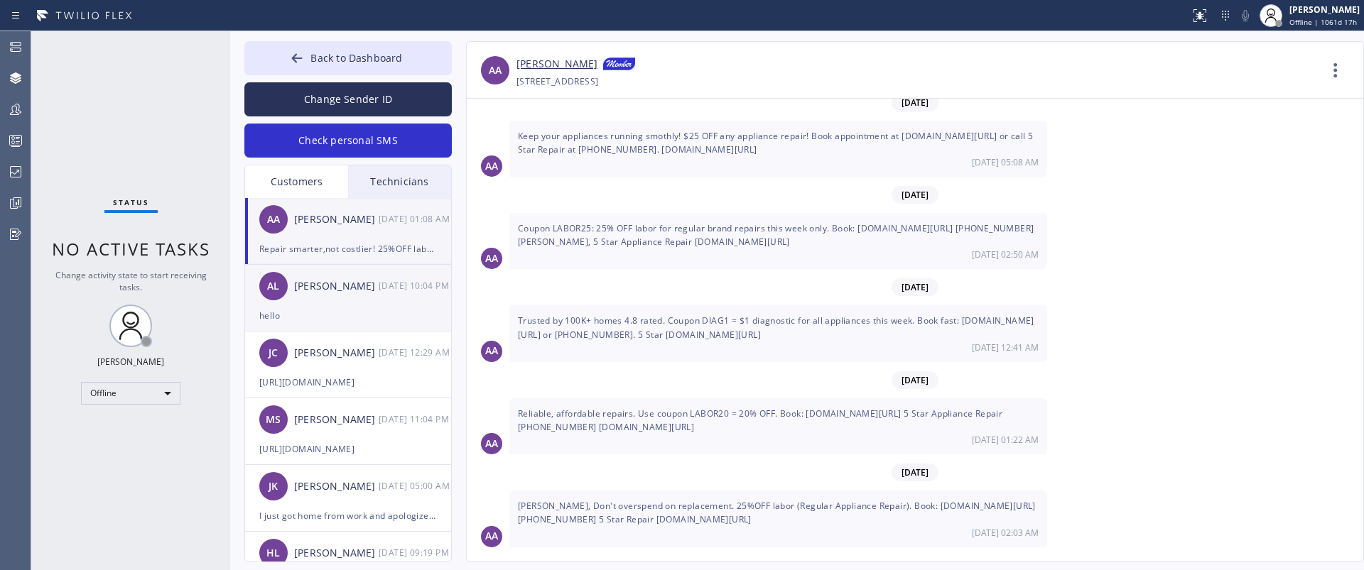
click at [339, 289] on div "[PERSON_NAME]" at bounding box center [336, 286] width 85 height 16
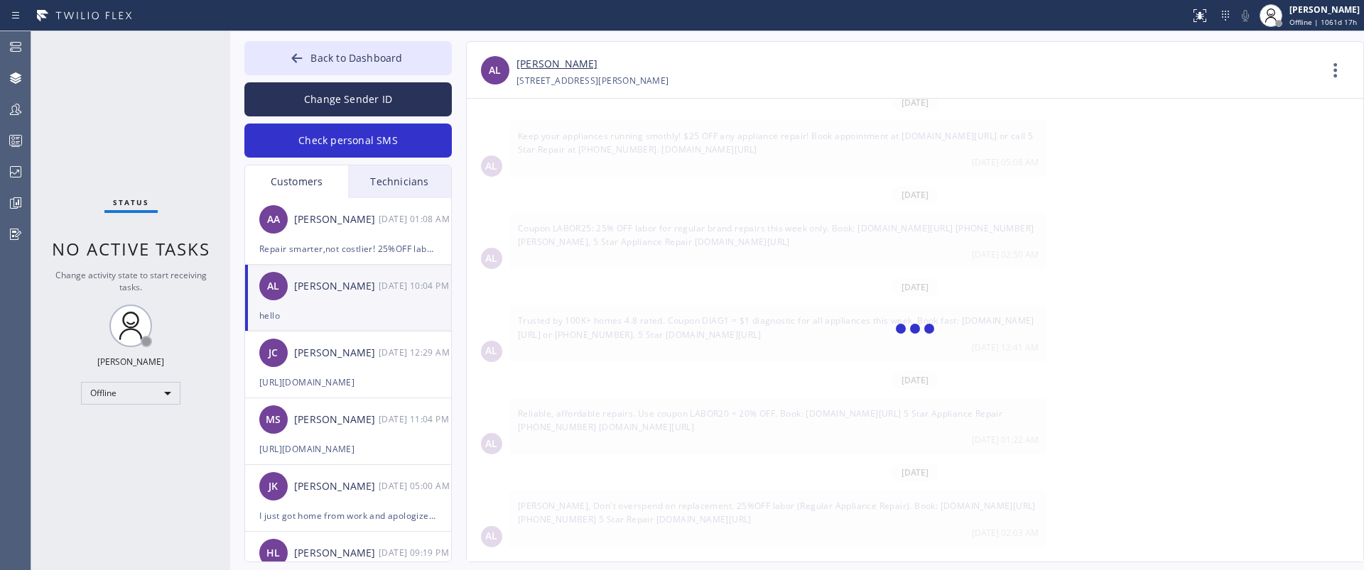
scroll to position [0, 0]
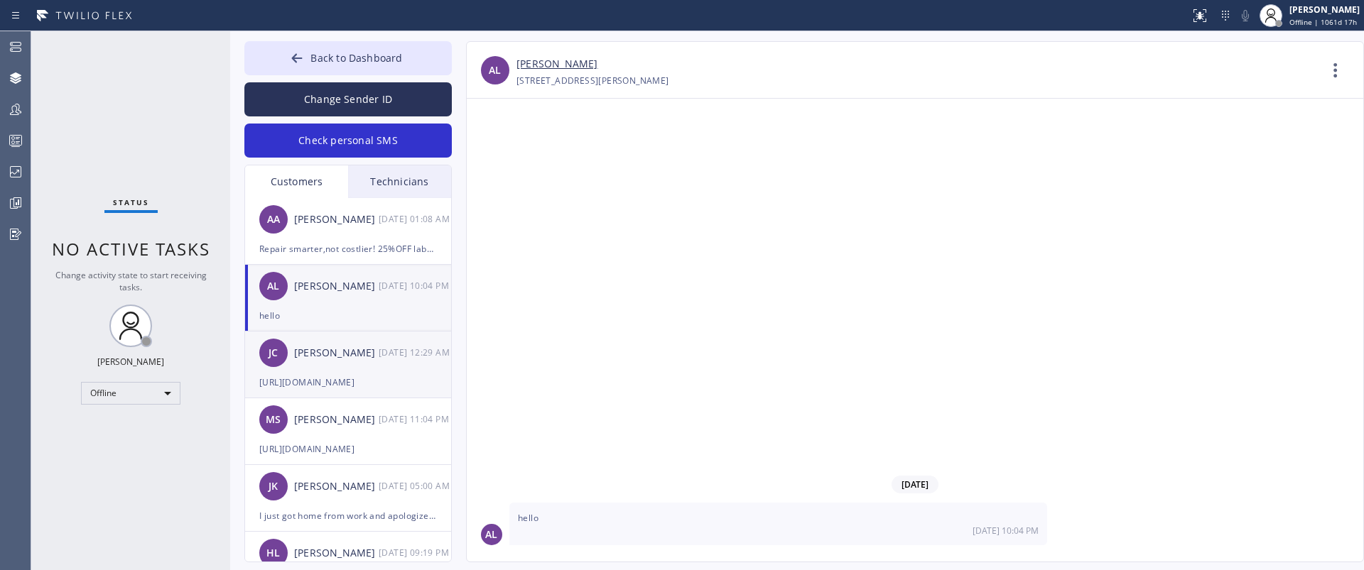
click at [349, 371] on div "[PERSON_NAME] [PERSON_NAME] [DATE] 12:29 AM" at bounding box center [348, 353] width 207 height 43
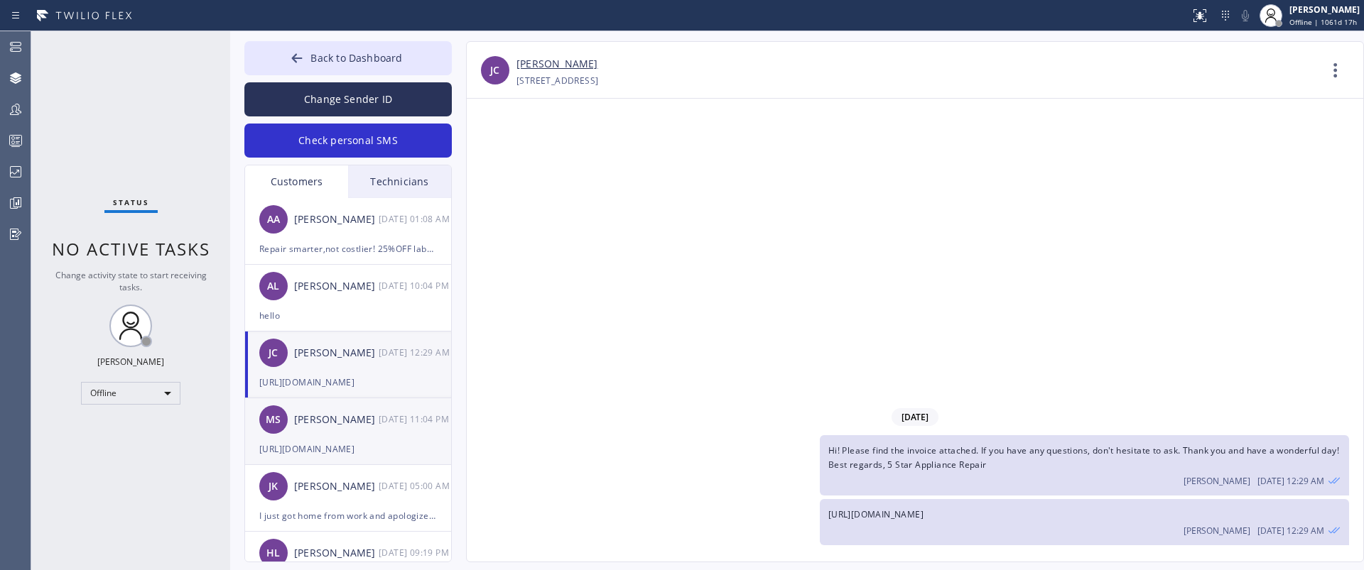
click at [345, 445] on div "[URL][DOMAIN_NAME]" at bounding box center [348, 449] width 178 height 16
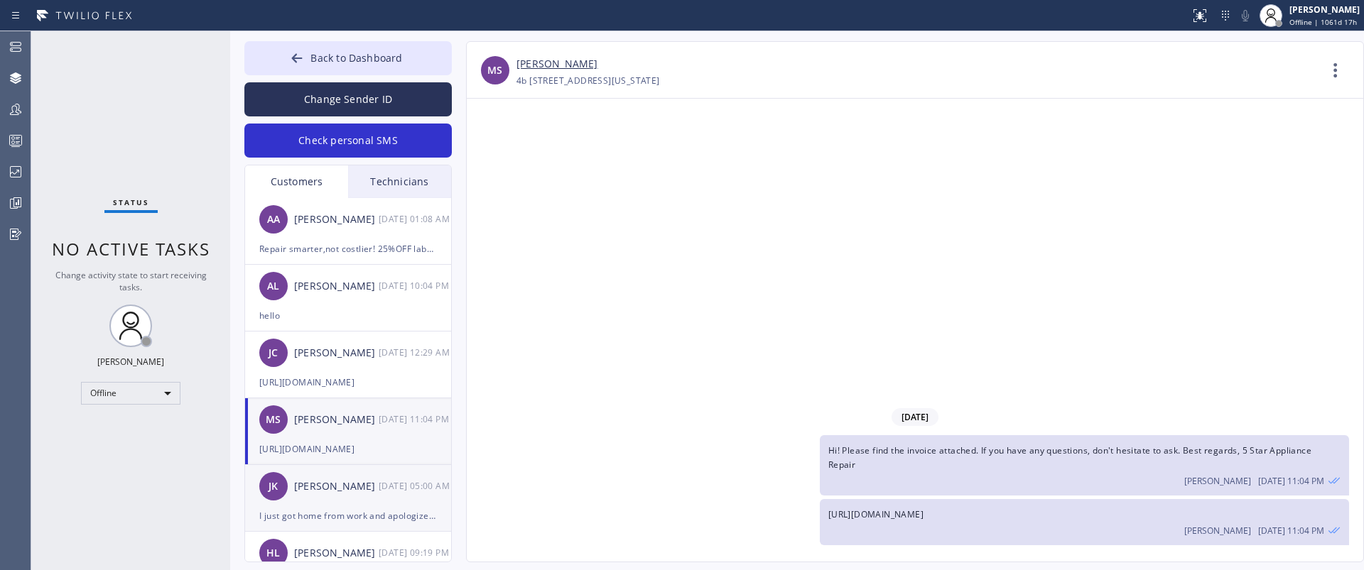
click at [345, 501] on div "[PERSON_NAME] [PERSON_NAME] [DATE] 05:00 AM" at bounding box center [348, 486] width 207 height 43
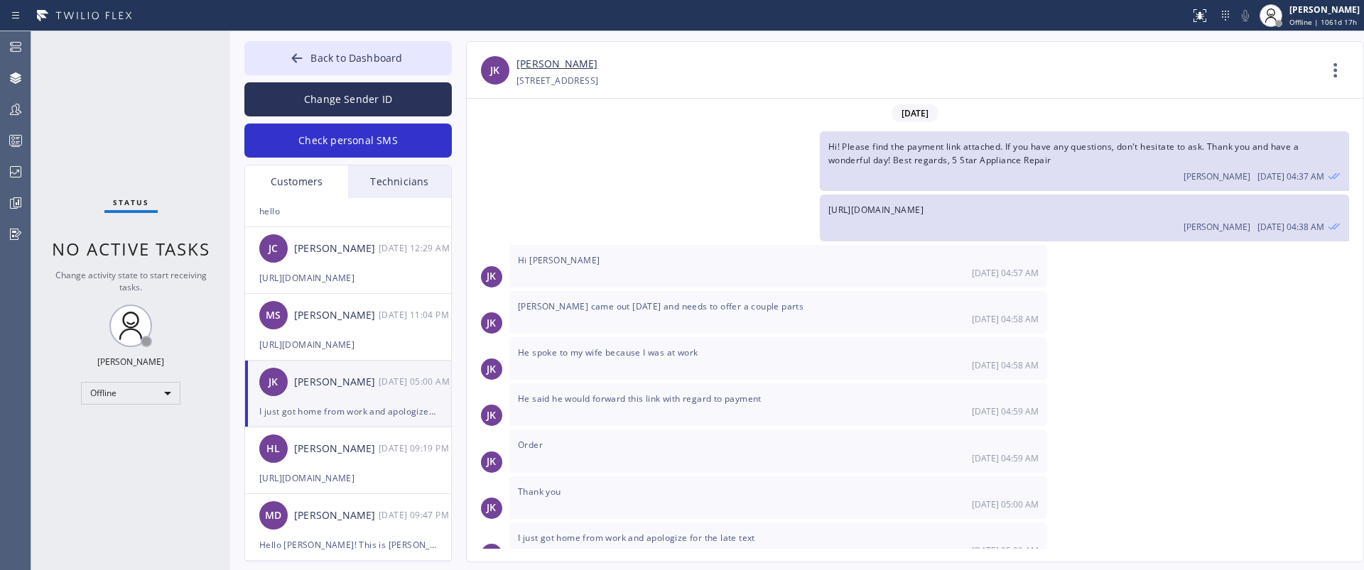
scroll to position [105, 0]
click at [325, 477] on div "[URL][DOMAIN_NAME]" at bounding box center [348, 478] width 178 height 16
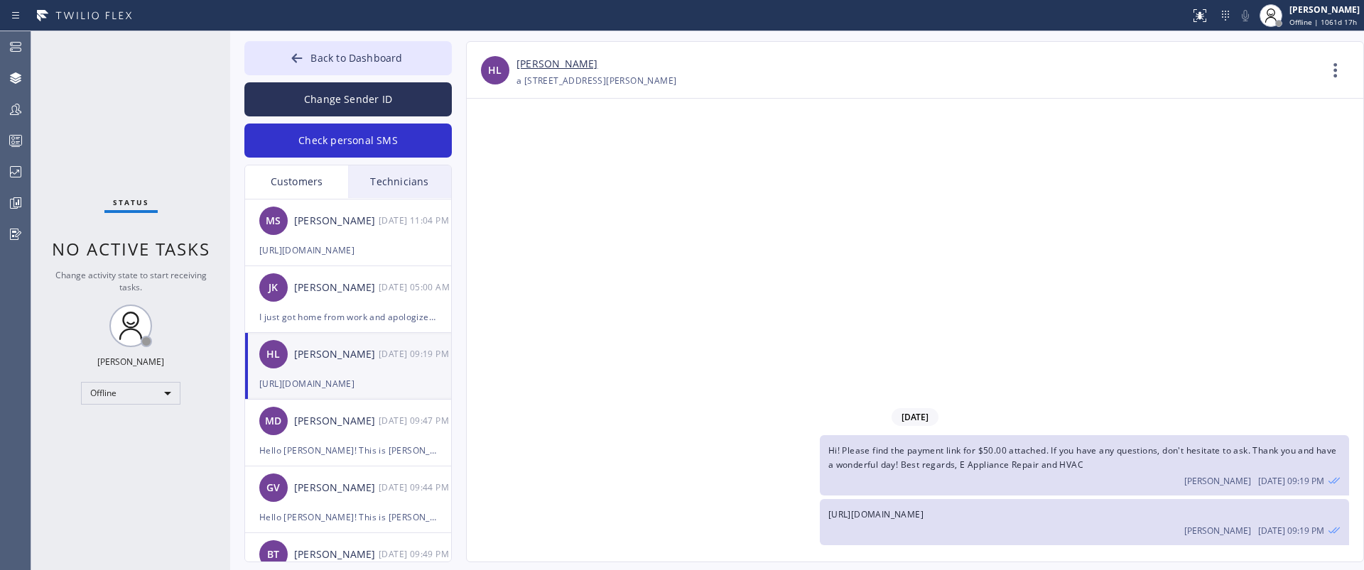
scroll to position [206, 0]
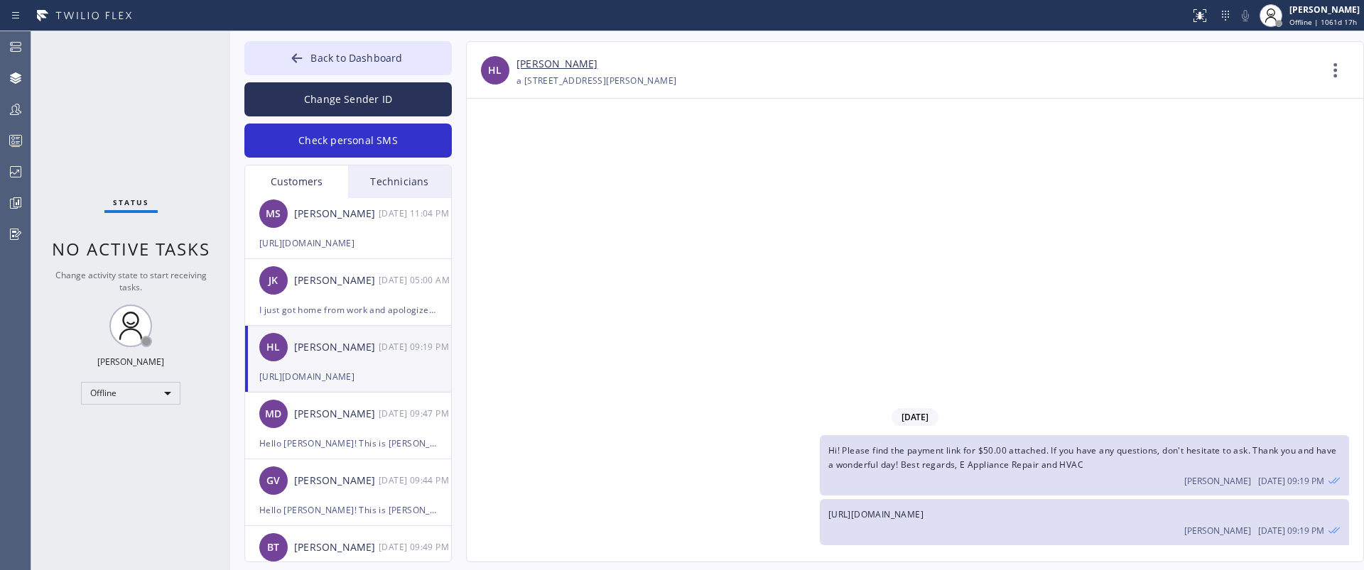
click at [340, 430] on div "MD [PERSON_NAME] [DATE] 09:47 PM" at bounding box center [348, 414] width 207 height 43
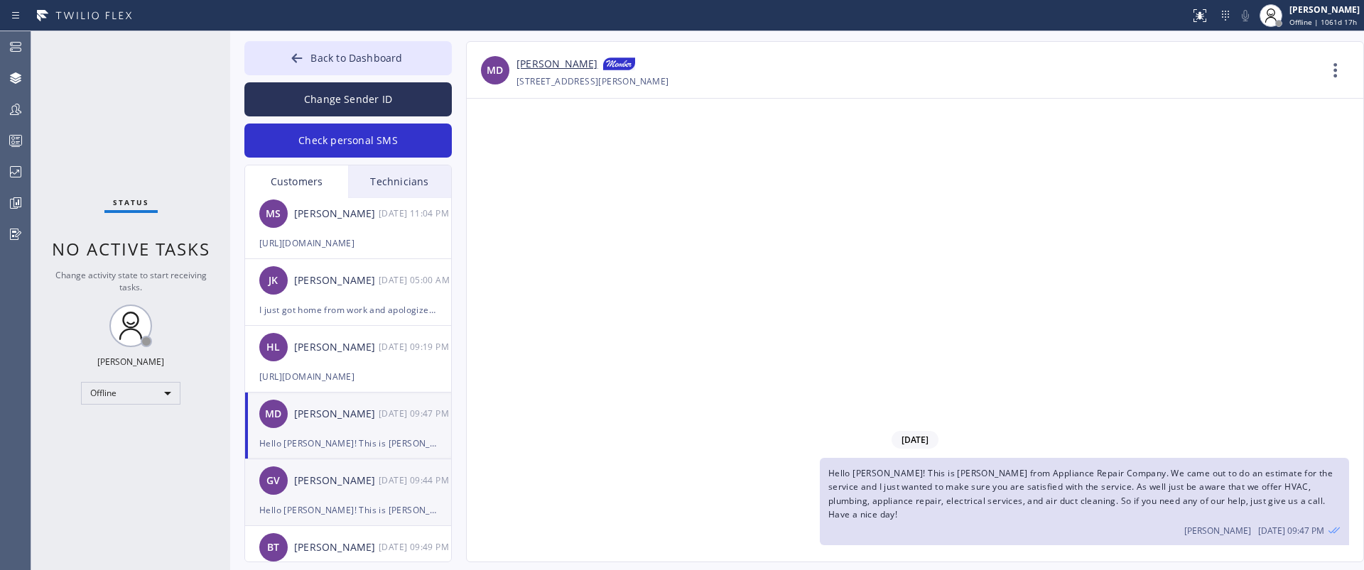
click at [335, 492] on div "GV [PERSON_NAME] [DATE] 09:44 PM" at bounding box center [348, 481] width 207 height 43
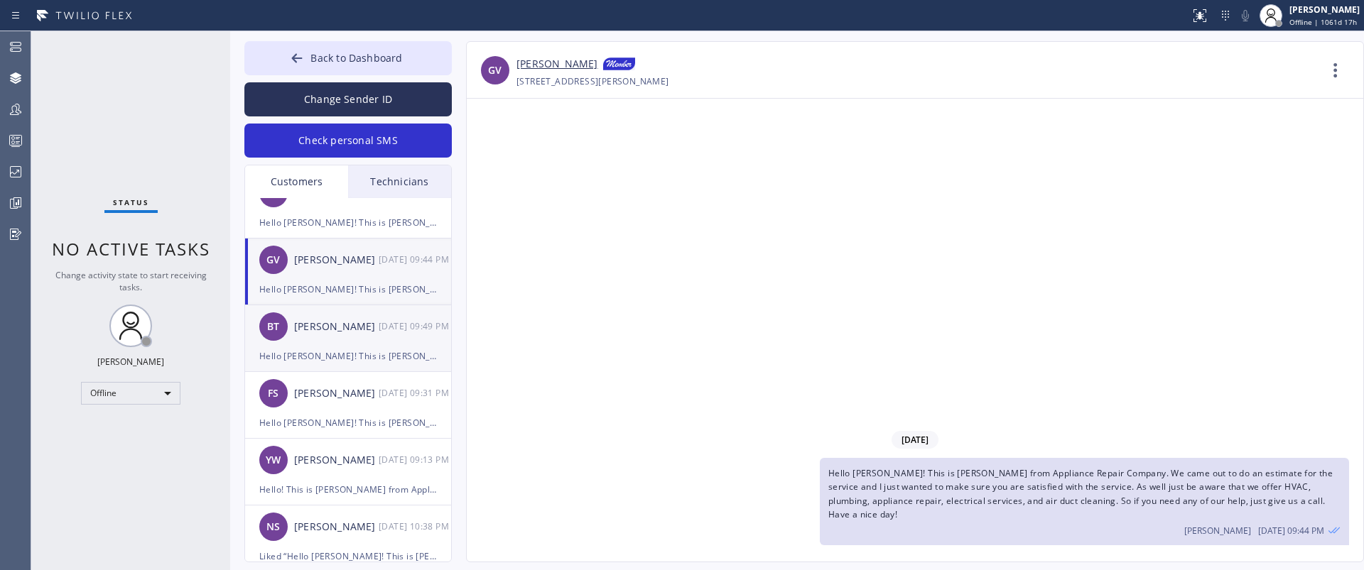
scroll to position [428, 0]
click at [367, 341] on div "BT [PERSON_NAME] [DATE] 09:49 PM" at bounding box center [348, 326] width 207 height 43
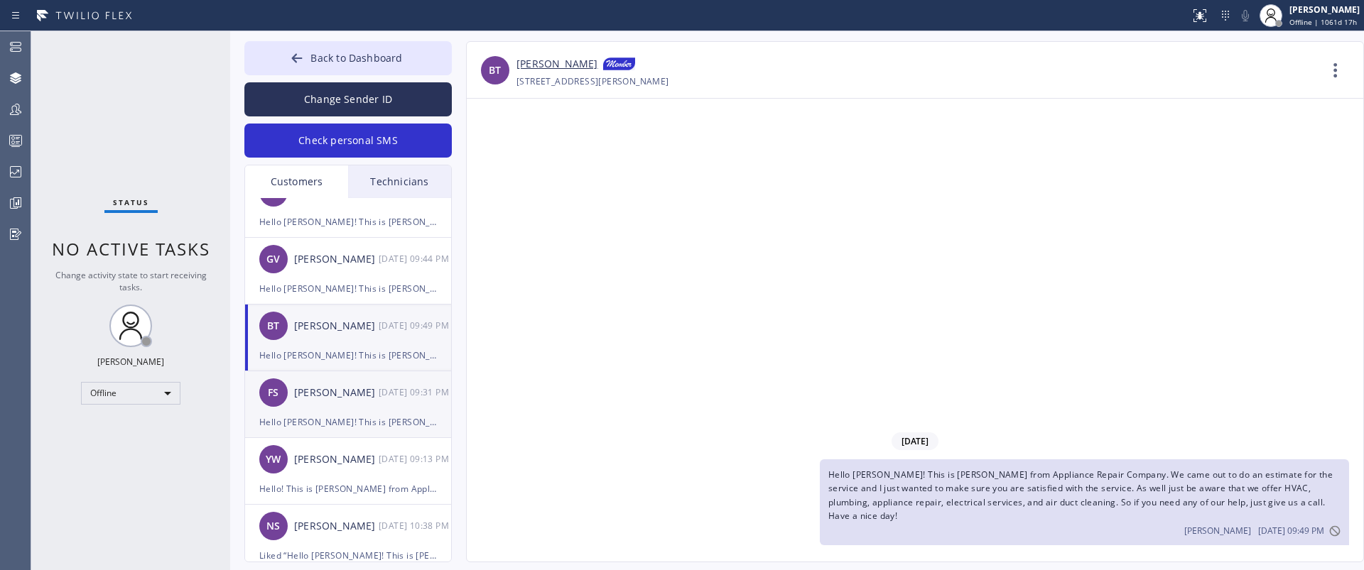
click at [355, 396] on div "[PERSON_NAME]" at bounding box center [336, 393] width 85 height 16
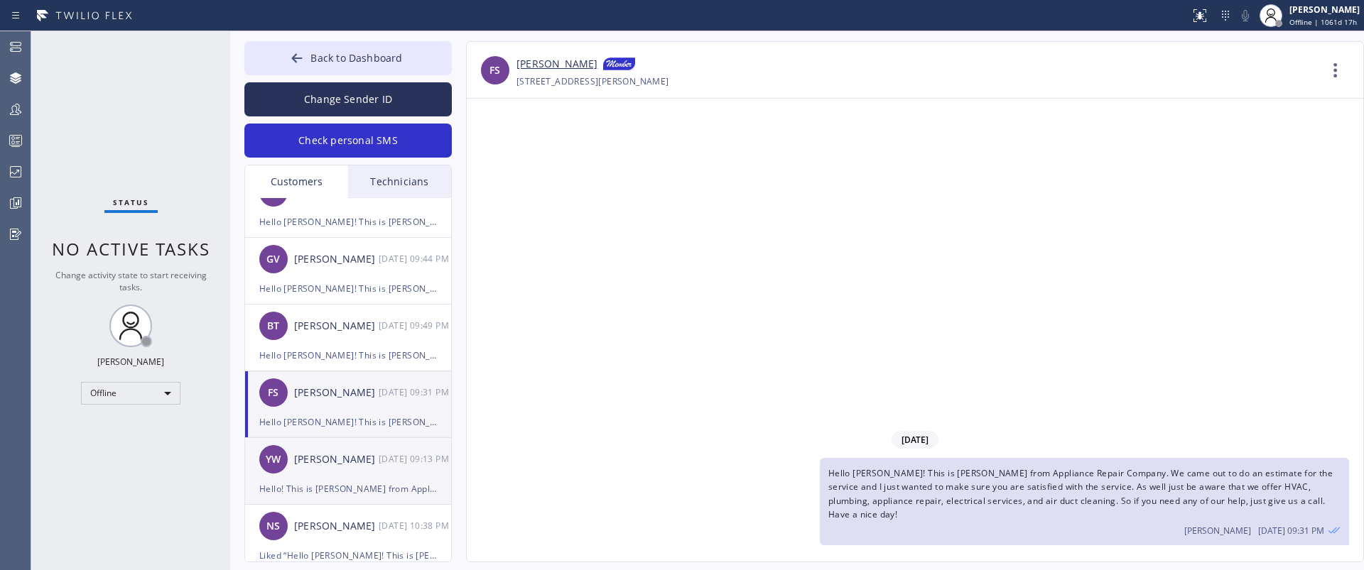
click at [329, 482] on div "Hello! This is [PERSON_NAME] from Appliance Repair Company. We came out to do a…" at bounding box center [348, 489] width 178 height 16
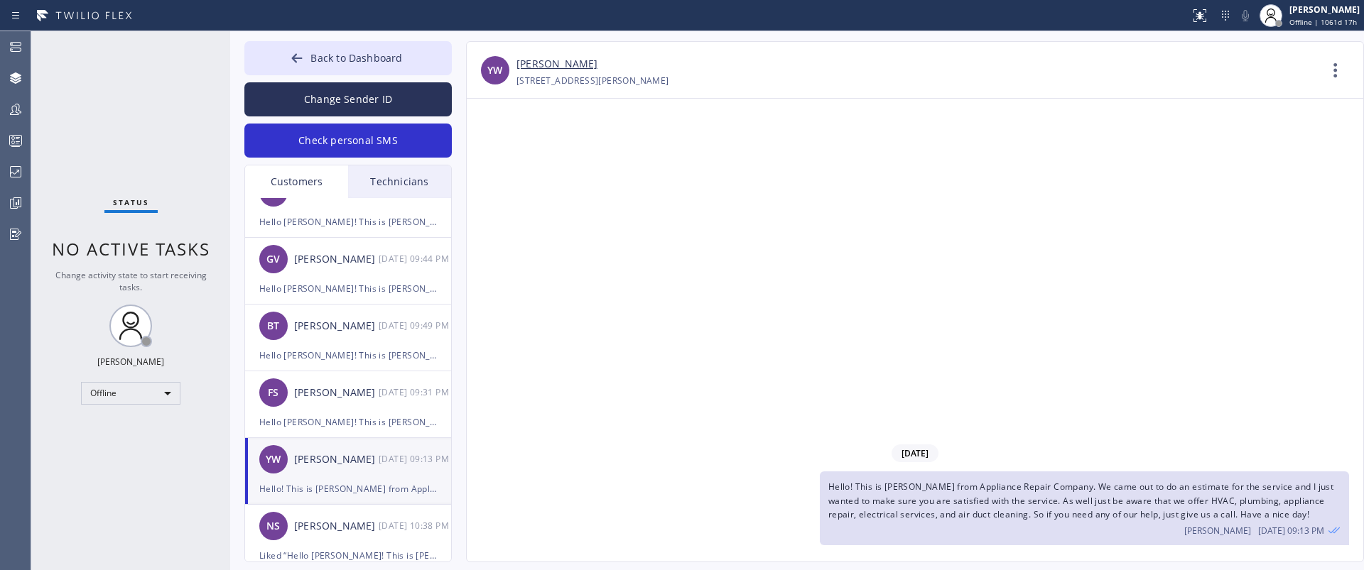
click at [913, 390] on div "[DATE] Hello! This is [PERSON_NAME] from Appliance Repair Company. We came out …" at bounding box center [915, 330] width 896 height 463
click at [768, 351] on div "[DATE] Hello! This is [PERSON_NAME] from Appliance Repair Company. We came out …" at bounding box center [915, 330] width 896 height 463
